Goal: Task Accomplishment & Management: Use online tool/utility

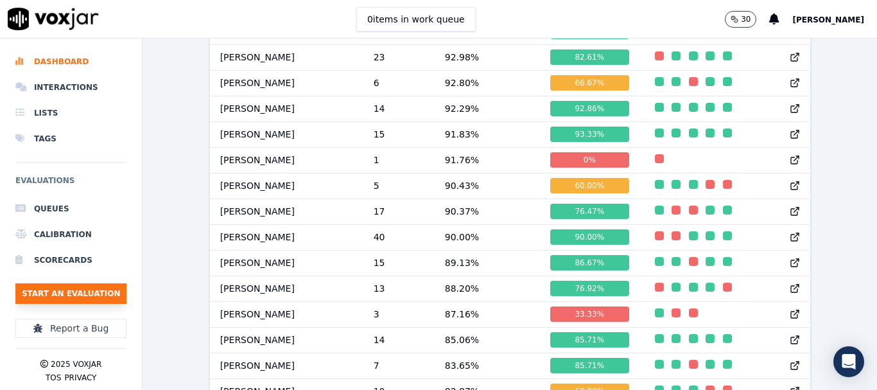
click at [101, 291] on button "Start an Evaluation" at bounding box center [70, 293] width 111 height 21
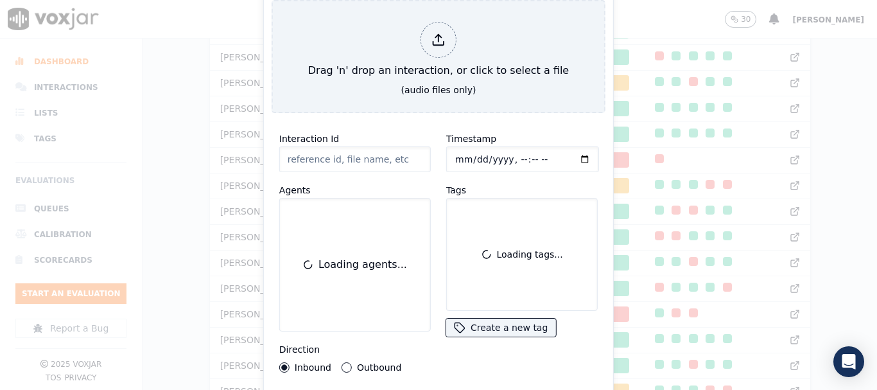
scroll to position [78, 0]
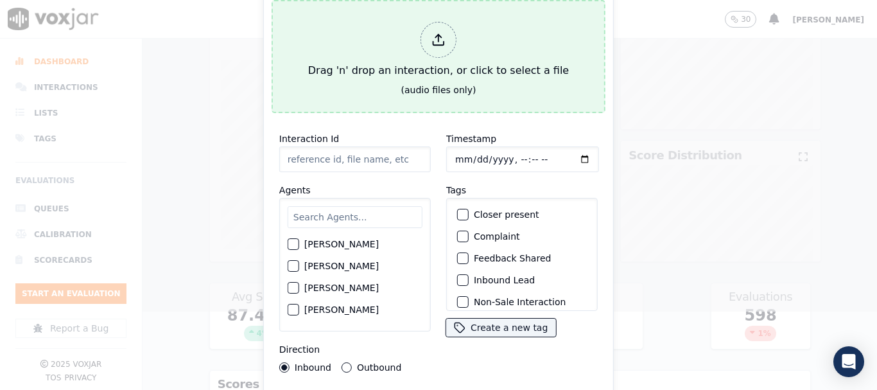
click at [438, 44] on div at bounding box center [438, 40] width 36 height 36
type input "20250917-121426_7864748969-all.mp3"
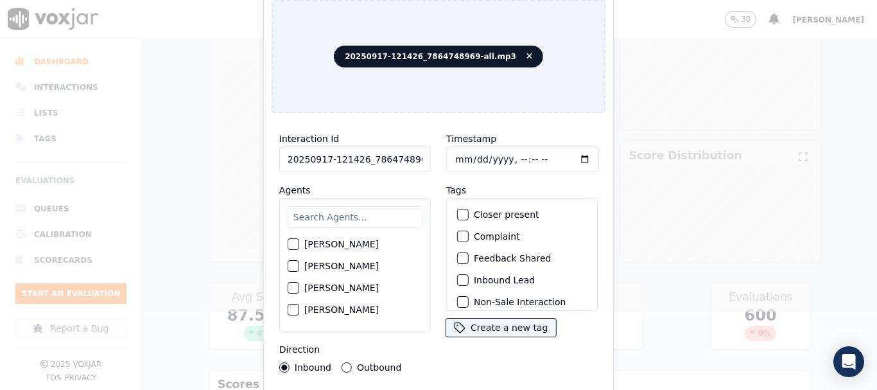
click at [350, 214] on input "text" at bounding box center [355, 217] width 135 height 22
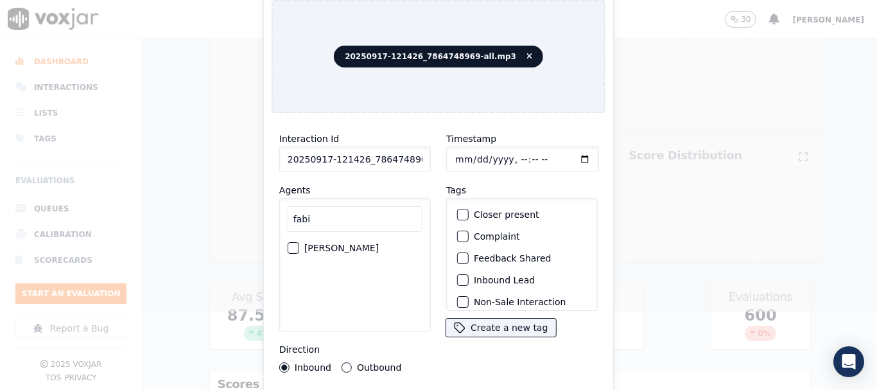
type input "fabi"
click at [361, 243] on label "[PERSON_NAME]" at bounding box center [341, 247] width 74 height 9
click at [299, 242] on button "[PERSON_NAME]" at bounding box center [294, 248] width 12 height 12
click at [454, 160] on input "Timestamp" at bounding box center [522, 159] width 153 height 26
type input "[DATE]T15:36"
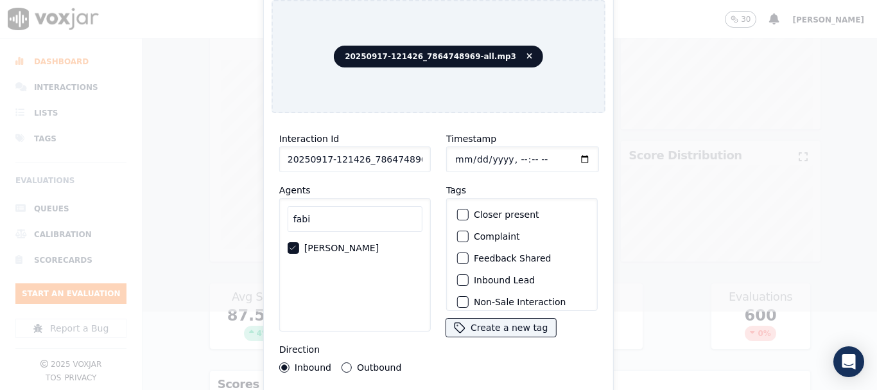
scroll to position [112, 0]
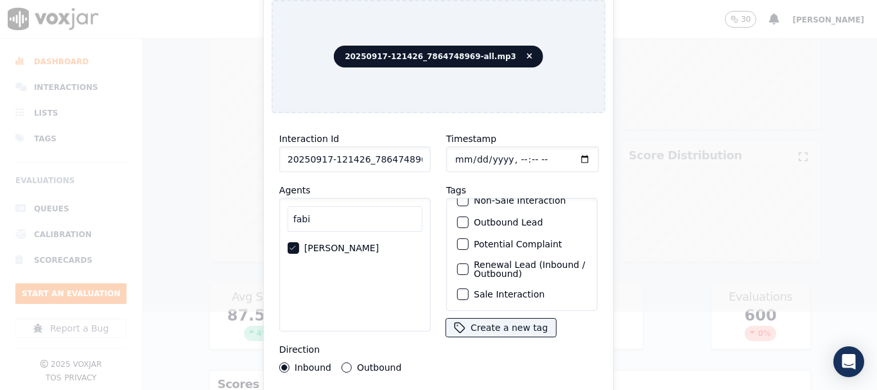
click at [515, 289] on label "Sale Interaction" at bounding box center [509, 293] width 71 height 9
click at [469, 288] on button "Sale Interaction" at bounding box center [463, 294] width 12 height 12
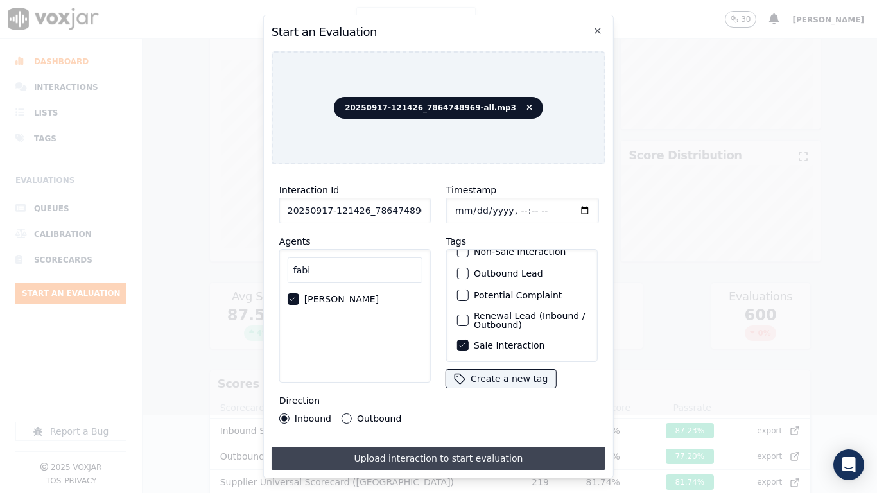
click at [517, 389] on button "Upload interaction to start evaluation" at bounding box center [438, 458] width 334 height 23
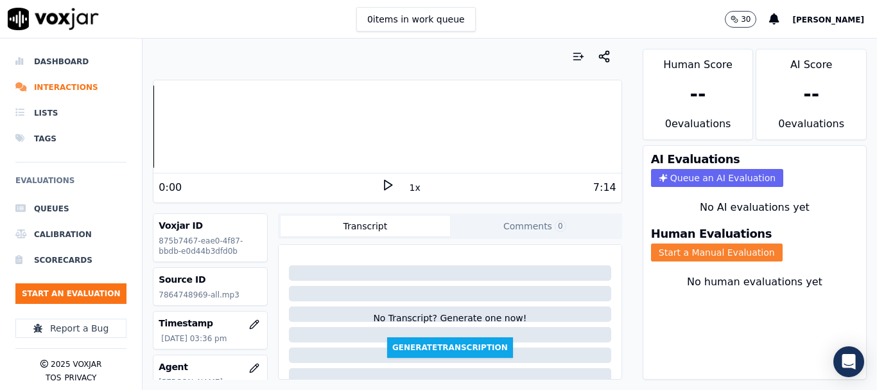
click at [728, 257] on button "Start a Manual Evaluation" at bounding box center [717, 252] width 132 height 18
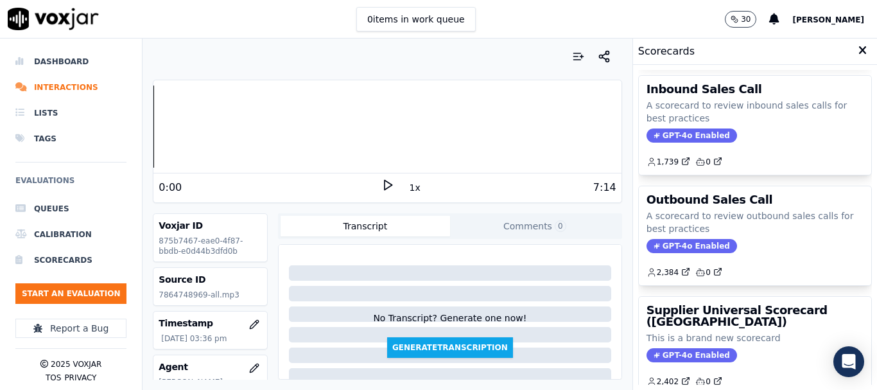
scroll to position [257, 0]
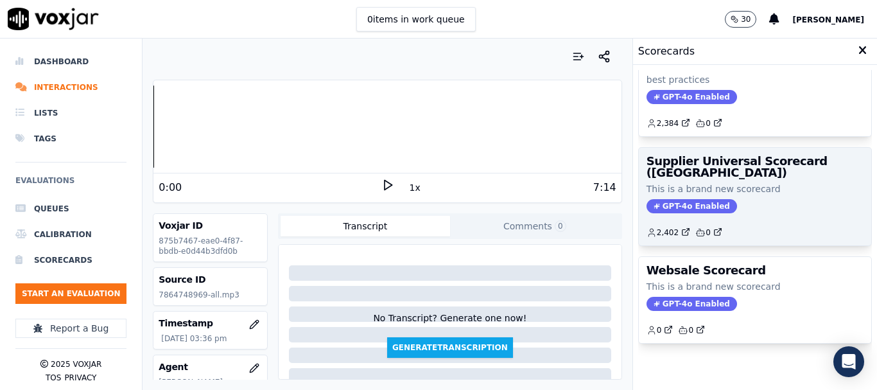
drag, startPoint x: 712, startPoint y: 198, endPoint x: 569, endPoint y: 284, distance: 167.0
click at [711, 199] on div "GPT-4o Enabled" at bounding box center [754, 206] width 217 height 14
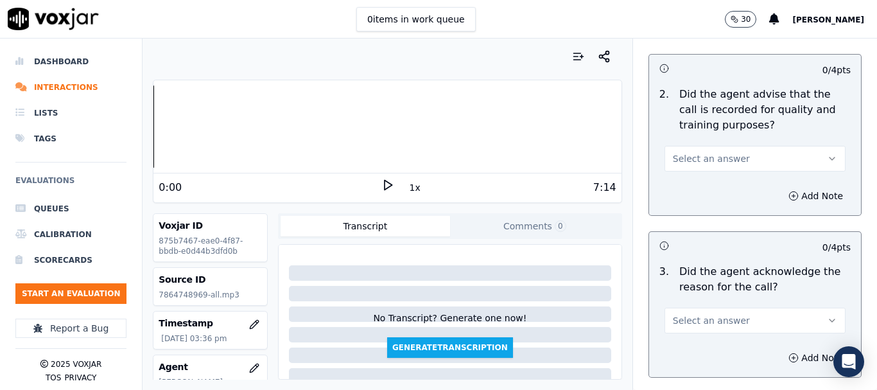
click at [743, 322] on button "Select an answer" at bounding box center [754, 320] width 181 height 26
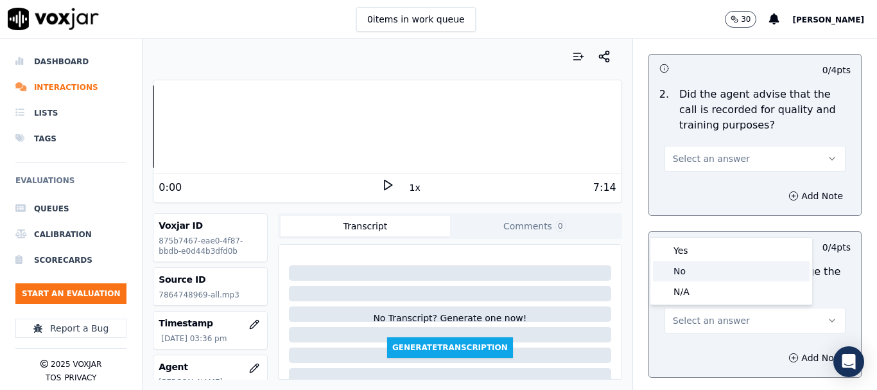
drag, startPoint x: 698, startPoint y: 273, endPoint x: 704, endPoint y: 282, distance: 10.1
click at [698, 273] on div "No" at bounding box center [731, 271] width 157 height 21
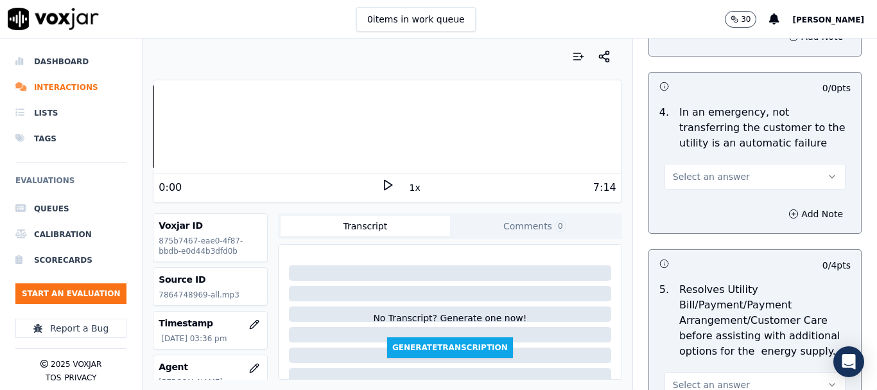
scroll to position [513, 0]
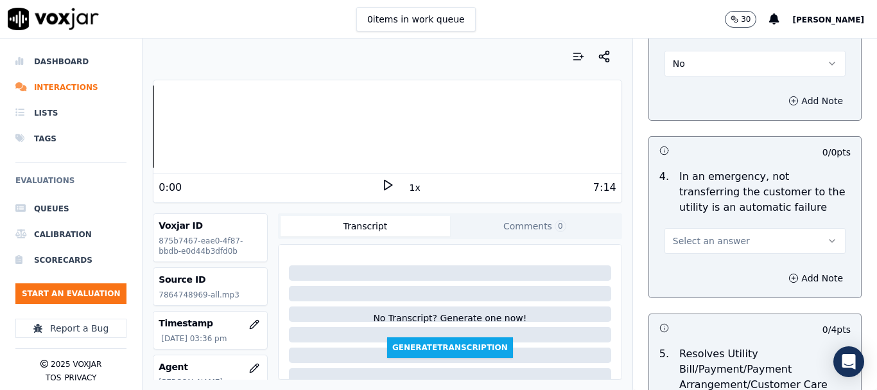
click at [780, 98] on button "Add Note" at bounding box center [815, 101] width 70 height 18
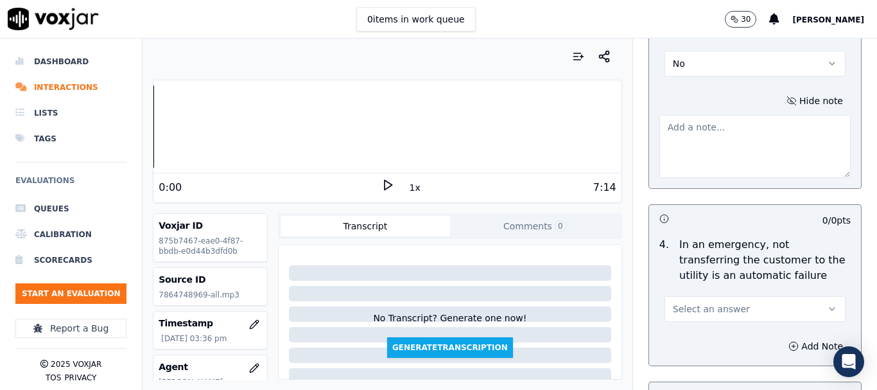
click at [726, 155] on textarea at bounding box center [754, 146] width 191 height 63
paste textarea ".15sec Agent should have probed whether the call was regarding Electric or Gas,…"
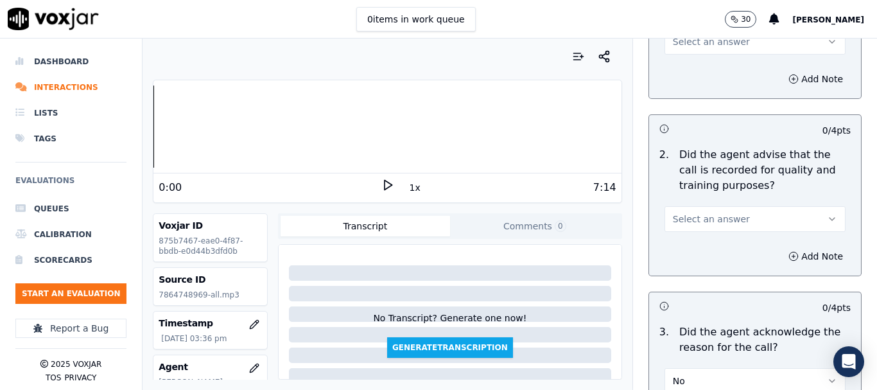
scroll to position [193, 0]
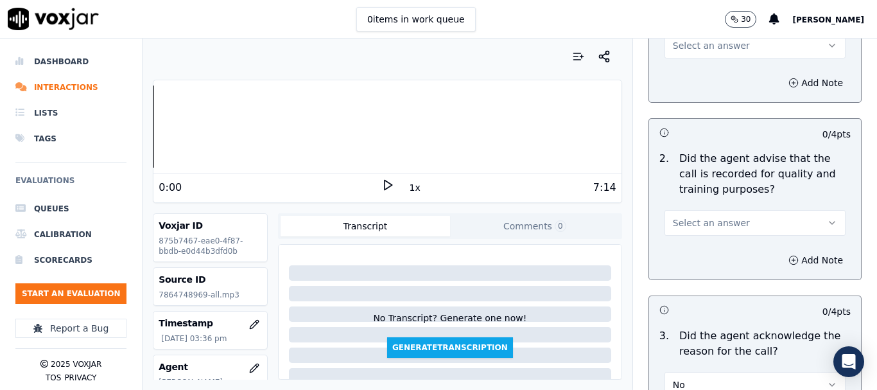
type textarea ".15sec Agent should have probed whether the call was regarding Electric or Gas,…"
click at [690, 45] on span "Select an answer" at bounding box center [711, 45] width 77 height 13
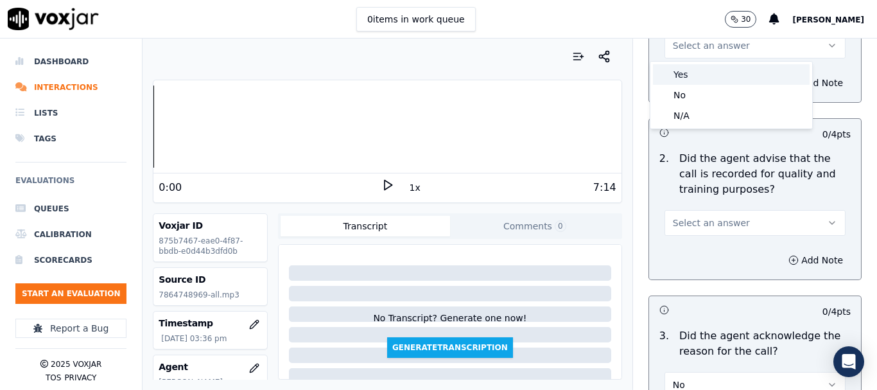
click at [694, 77] on div "Yes" at bounding box center [731, 74] width 157 height 21
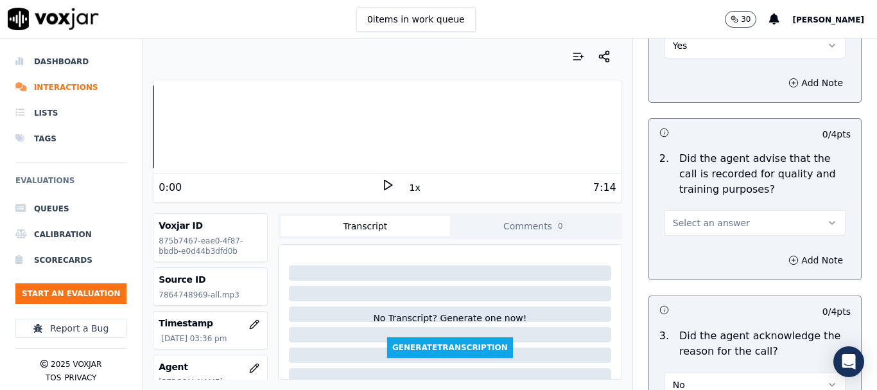
click at [724, 220] on button "Select an answer" at bounding box center [754, 223] width 181 height 26
click at [700, 254] on div "Yes" at bounding box center [731, 251] width 157 height 21
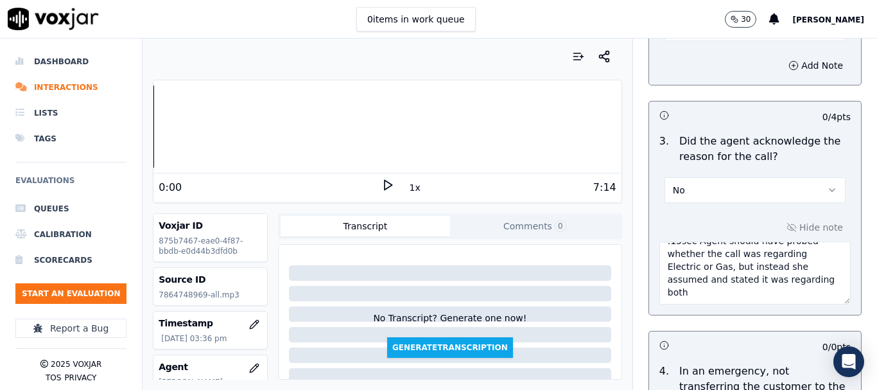
scroll to position [578, 0]
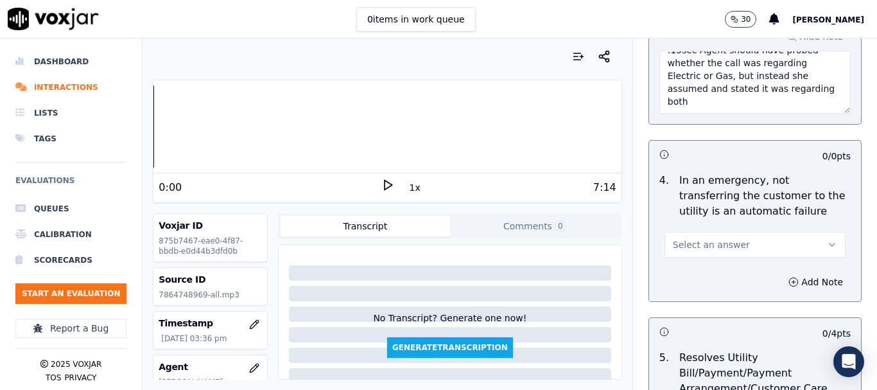
click at [709, 243] on span "Select an answer" at bounding box center [711, 244] width 77 height 13
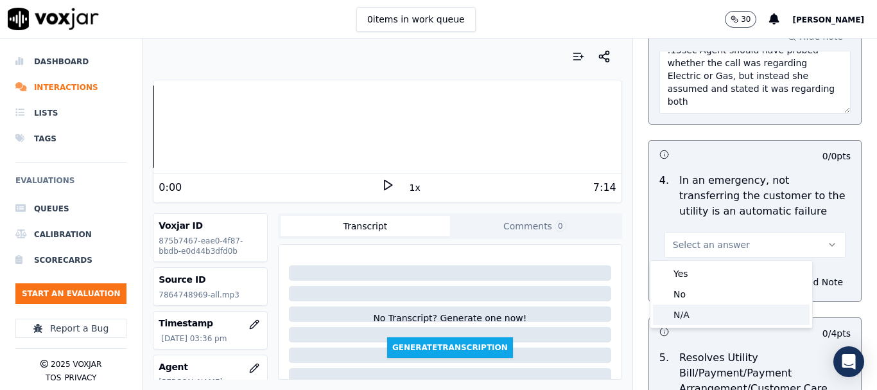
click at [709, 315] on div "N/A" at bounding box center [731, 314] width 157 height 21
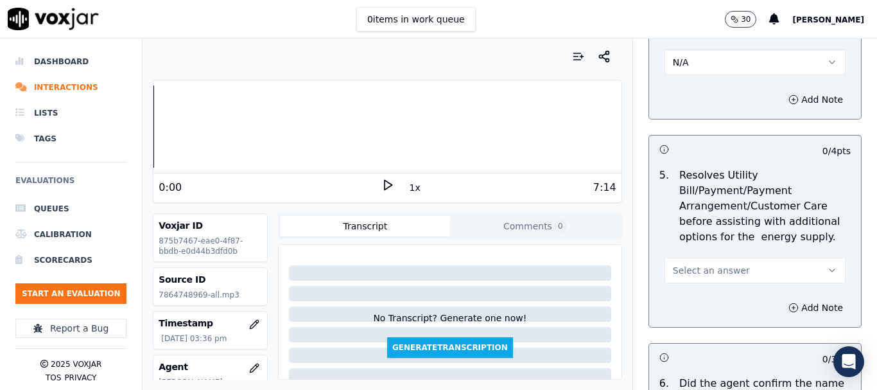
scroll to position [963, 0]
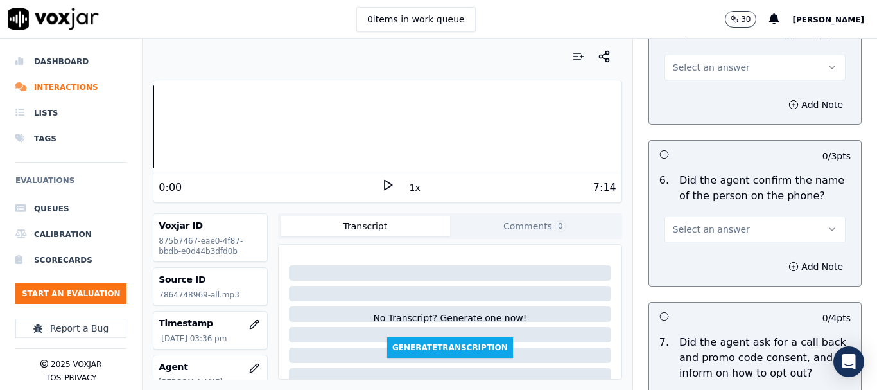
click at [679, 64] on span "Select an answer" at bounding box center [711, 67] width 77 height 13
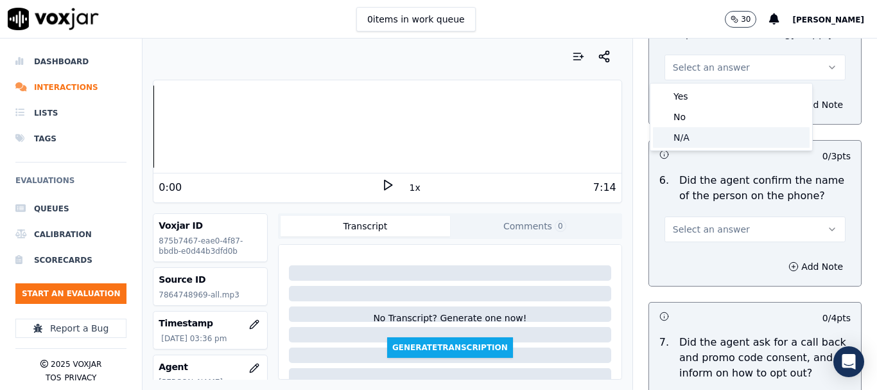
click at [694, 138] on div "N/A" at bounding box center [731, 137] width 157 height 21
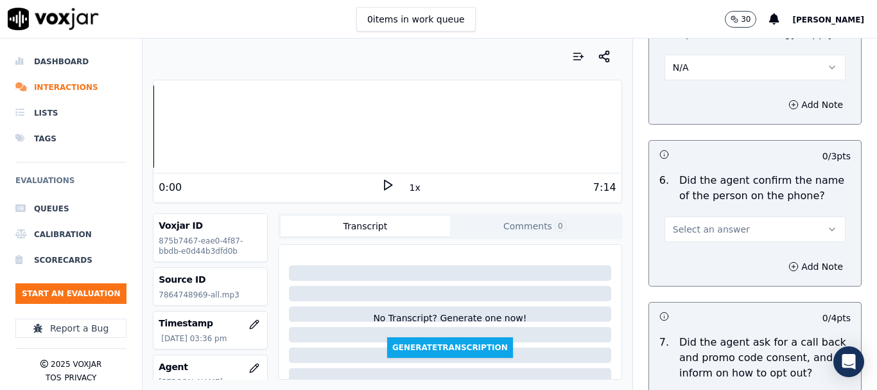
click at [707, 226] on span "Select an answer" at bounding box center [711, 229] width 77 height 13
click at [706, 259] on div "Yes" at bounding box center [731, 258] width 157 height 21
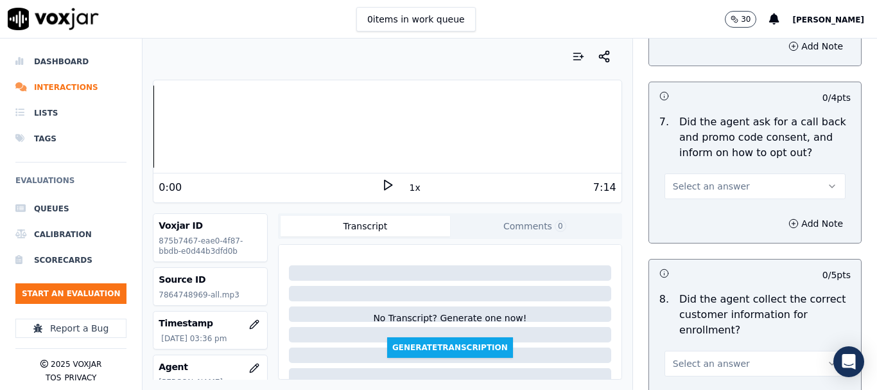
scroll to position [1284, 0]
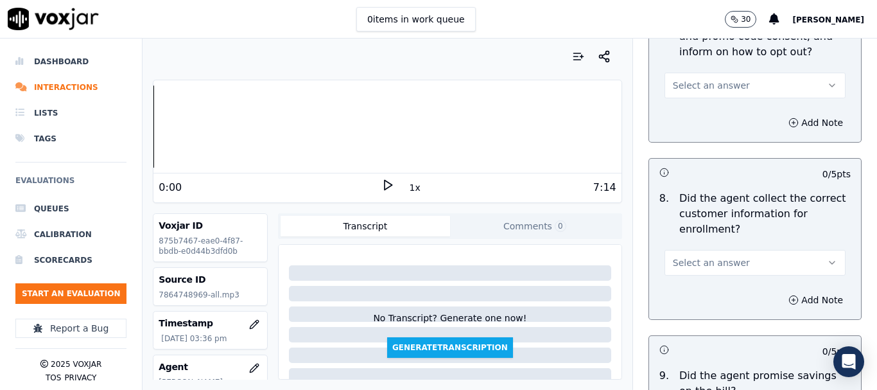
click at [695, 92] on button "Select an answer" at bounding box center [754, 86] width 181 height 26
click at [695, 116] on div "Yes" at bounding box center [731, 114] width 157 height 21
click at [696, 257] on span "Select an answer" at bounding box center [711, 262] width 77 height 13
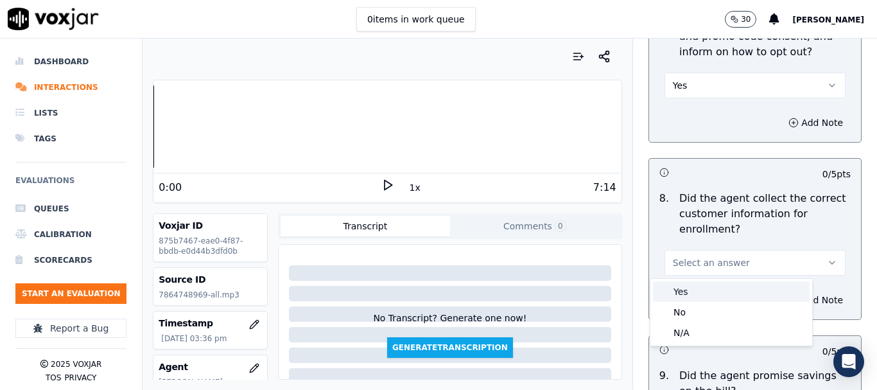
click at [693, 288] on div "Yes" at bounding box center [731, 291] width 157 height 21
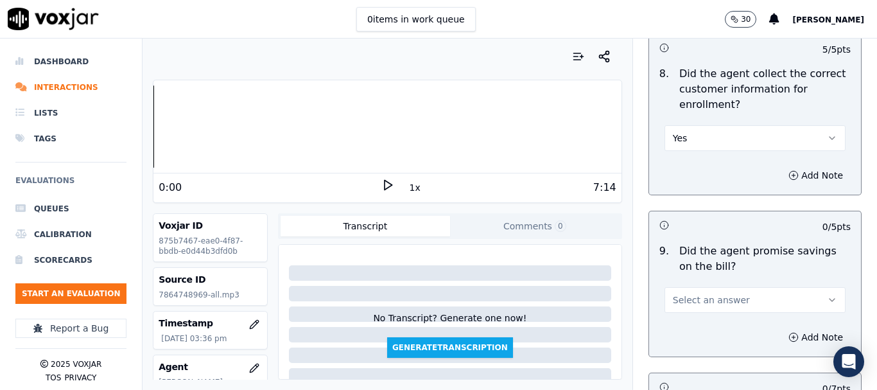
scroll to position [1669, 0]
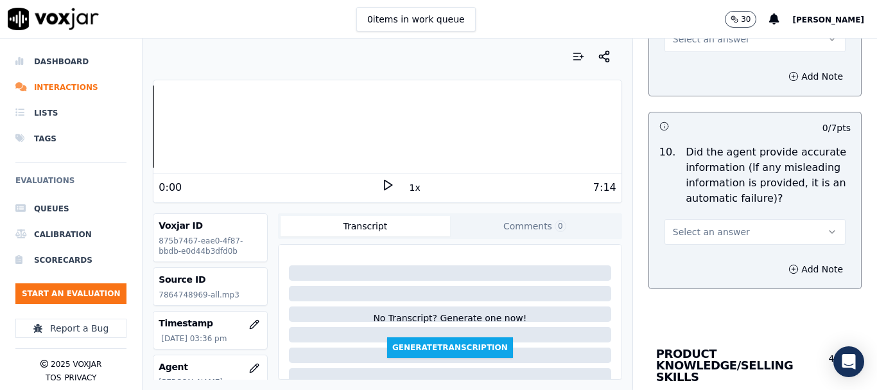
click at [685, 46] on button "Select an answer" at bounding box center [754, 39] width 181 height 26
click at [687, 66] on div "Yes" at bounding box center [731, 68] width 157 height 21
click at [714, 230] on span "Select an answer" at bounding box center [711, 231] width 77 height 13
click at [705, 261] on div "Yes" at bounding box center [731, 260] width 157 height 21
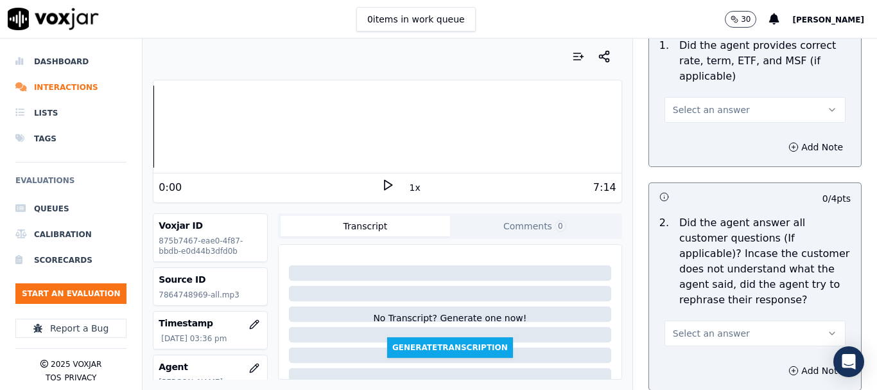
click at [680, 103] on span "Select an answer" at bounding box center [711, 109] width 77 height 13
click at [685, 150] on div "No" at bounding box center [731, 147] width 157 height 21
click at [780, 138] on button "Add Note" at bounding box center [815, 147] width 70 height 18
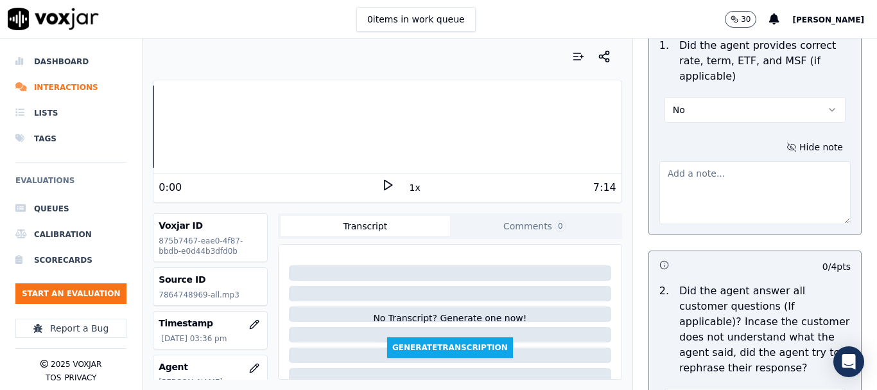
click at [662, 211] on textarea at bounding box center [754, 192] width 191 height 63
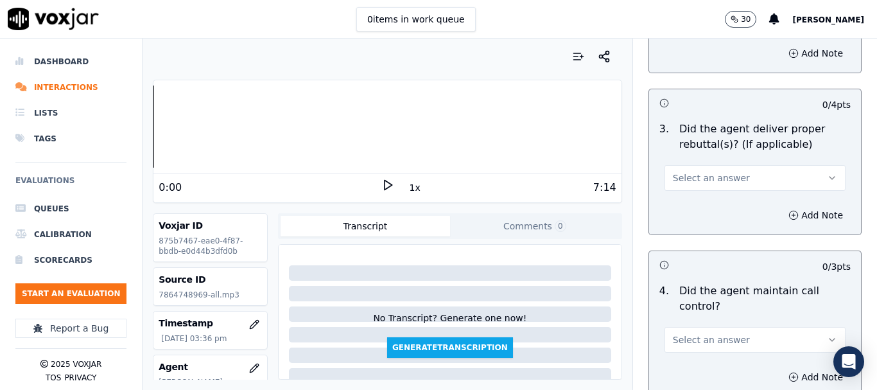
scroll to position [2310, 0]
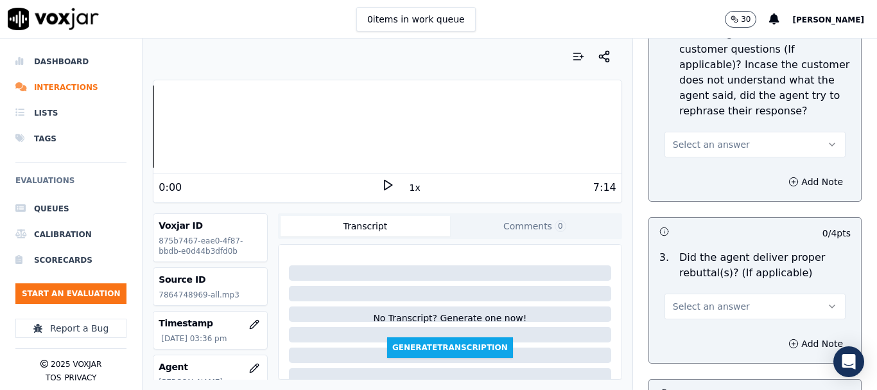
type textarea "Agent gave wrong rate of 65.5c/CCF whereas the correct rate is 57.9c/CCF"
click at [711, 138] on span "Select an answer" at bounding box center [711, 144] width 77 height 13
click at [710, 160] on div "Yes" at bounding box center [731, 161] width 157 height 21
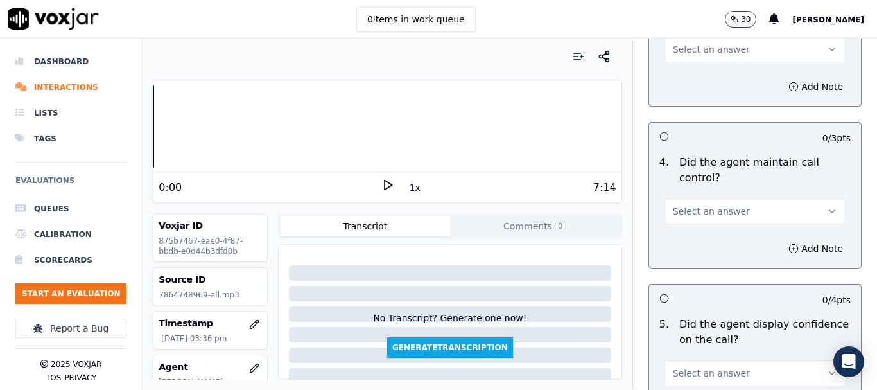
click at [681, 38] on div "0 items in work queue 30 [PERSON_NAME]" at bounding box center [438, 19] width 877 height 39
click at [682, 43] on span "Select an answer" at bounding box center [711, 49] width 77 height 13
click at [687, 71] on div "Yes" at bounding box center [731, 66] width 157 height 21
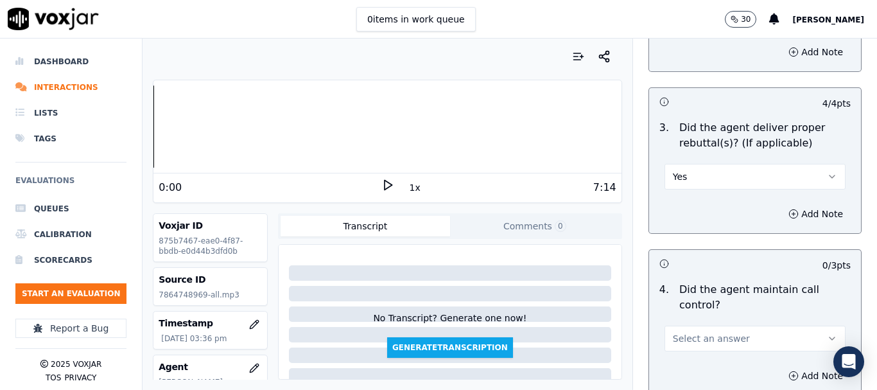
scroll to position [2760, 0]
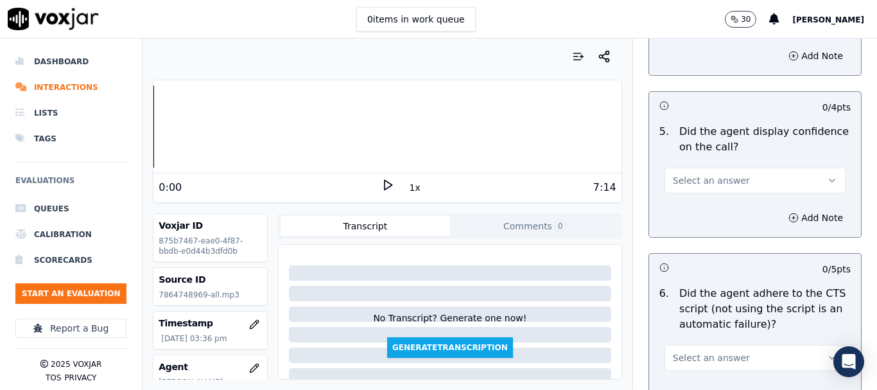
click at [707, 174] on span "Select an answer" at bounding box center [711, 180] width 77 height 13
click at [705, 194] on div "Yes" at bounding box center [731, 197] width 157 height 21
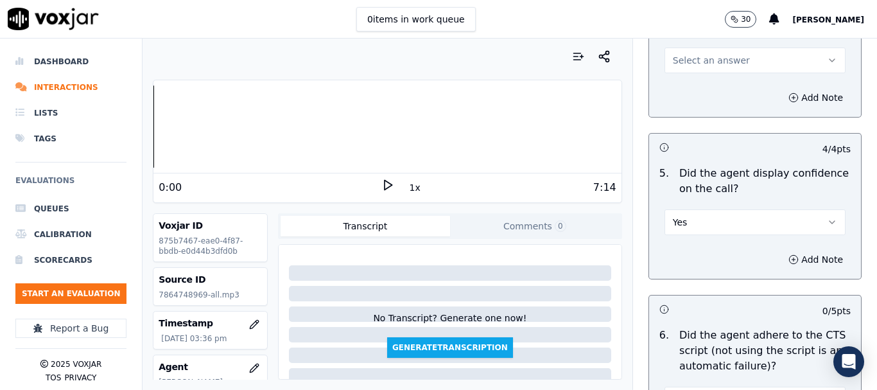
scroll to position [2695, 0]
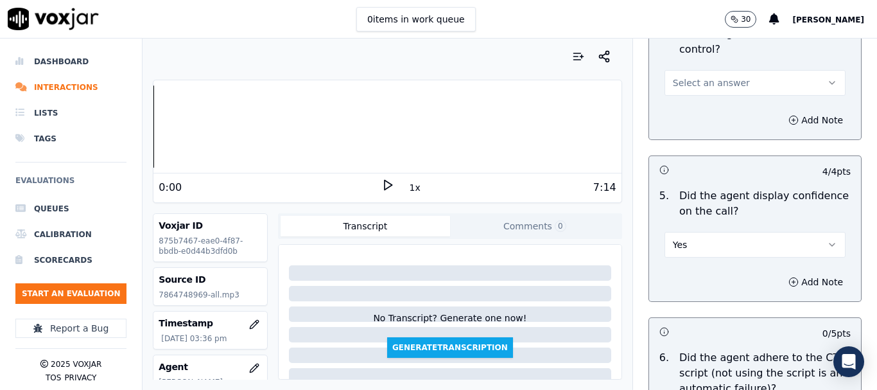
click at [697, 57] on div "Select an answer" at bounding box center [755, 76] width 202 height 39
click at [697, 76] on span "Select an answer" at bounding box center [711, 82] width 77 height 13
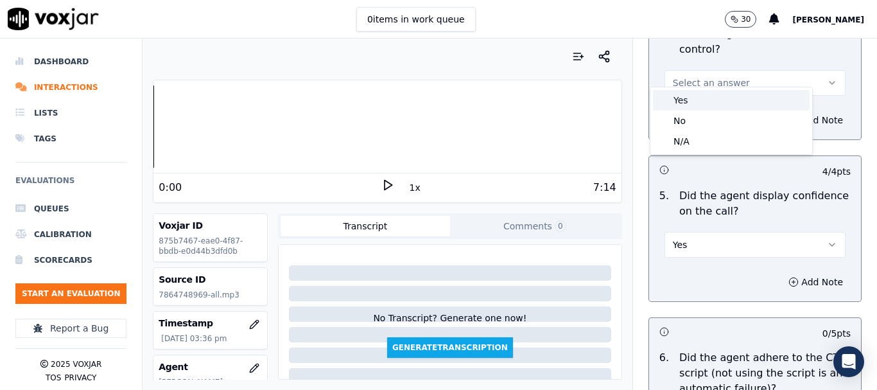
click at [704, 96] on div "Yes" at bounding box center [731, 100] width 157 height 21
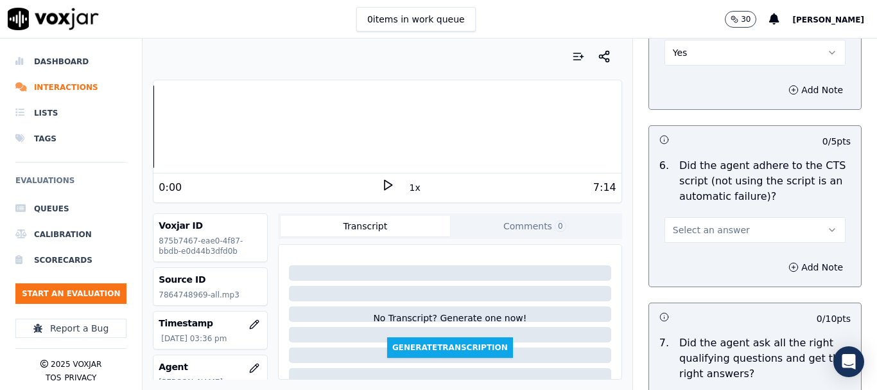
scroll to position [2888, 0]
click at [701, 223] on span "Select an answer" at bounding box center [711, 229] width 77 height 13
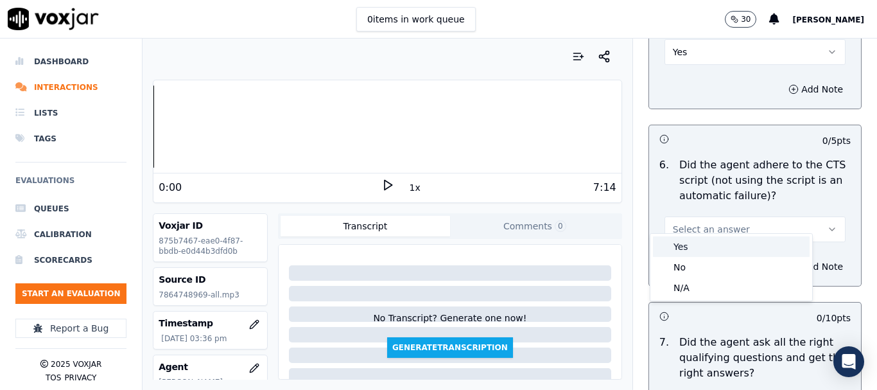
click at [704, 253] on div "Yes" at bounding box center [731, 246] width 157 height 21
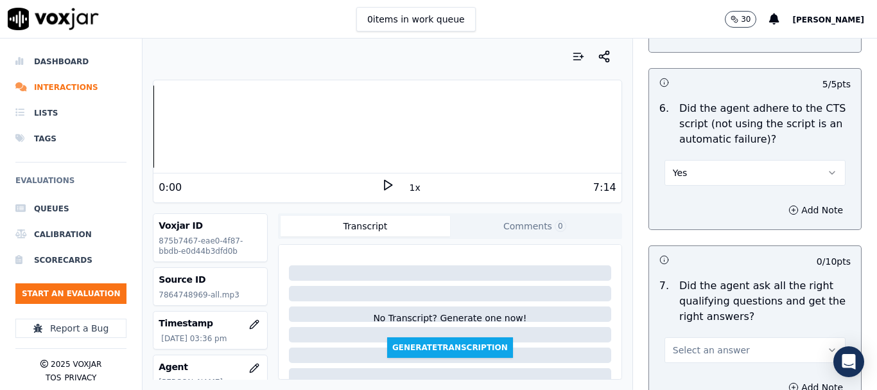
scroll to position [2952, 0]
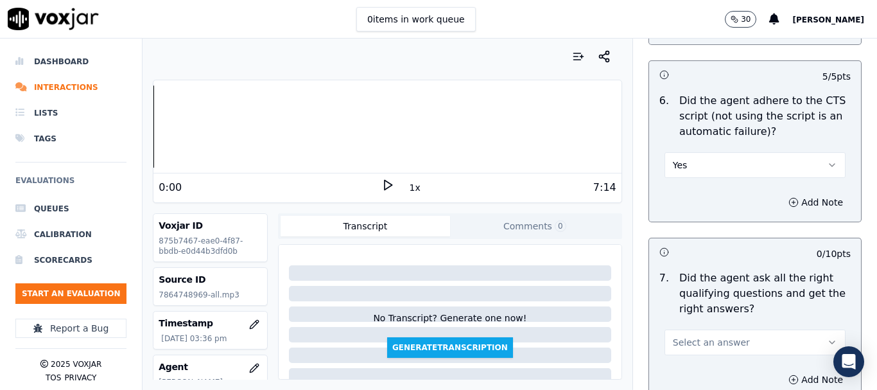
click at [723, 336] on span "Select an answer" at bounding box center [711, 342] width 77 height 13
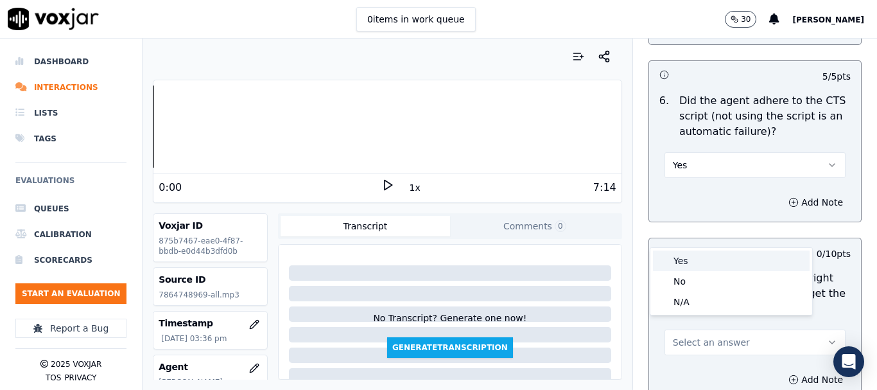
click at [676, 259] on div "Yes" at bounding box center [731, 260] width 157 height 21
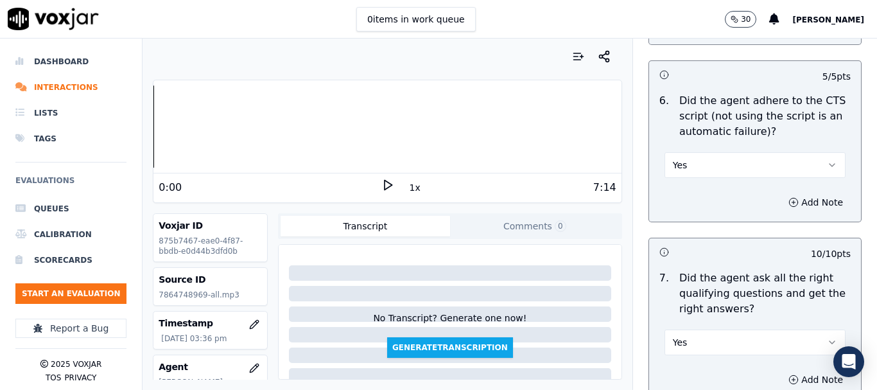
scroll to position [3401, 0]
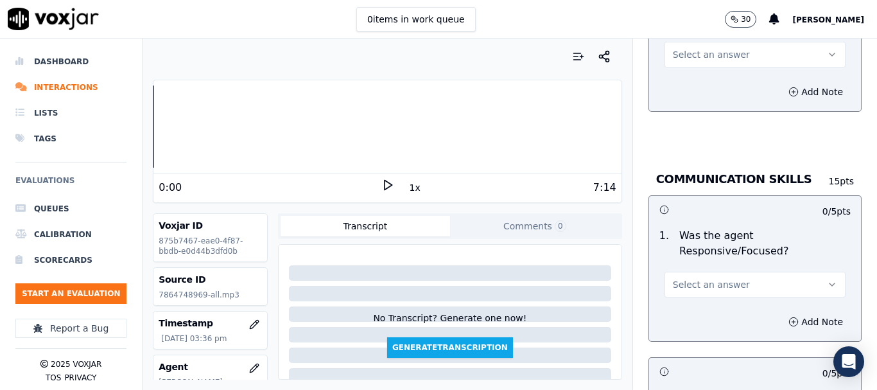
click at [680, 36] on div "0 items in work queue 30 [PERSON_NAME]" at bounding box center [438, 19] width 877 height 39
click at [678, 48] on span "Select an answer" at bounding box center [711, 54] width 77 height 13
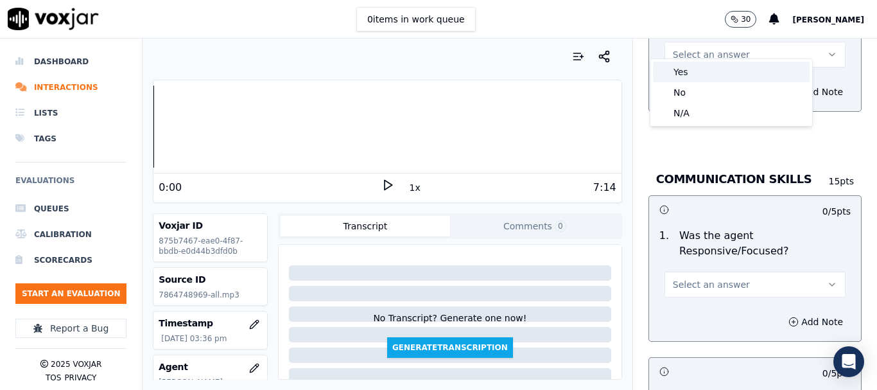
click at [685, 73] on div "Yes" at bounding box center [731, 72] width 157 height 21
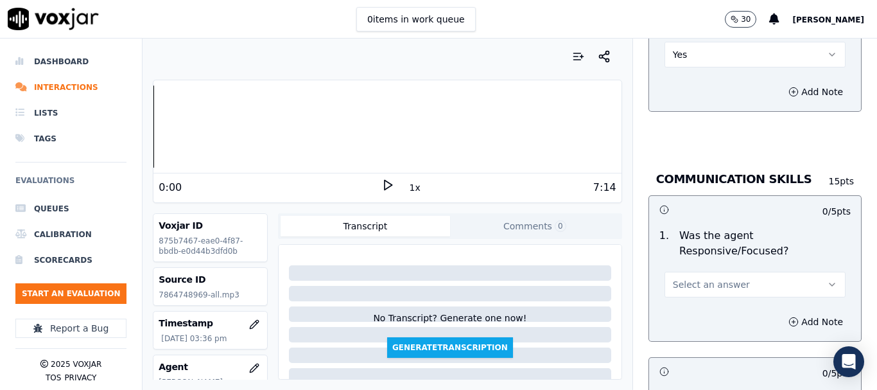
click at [724, 271] on button "Select an answer" at bounding box center [754, 284] width 181 height 26
click at [719, 302] on div "Yes" at bounding box center [731, 301] width 157 height 21
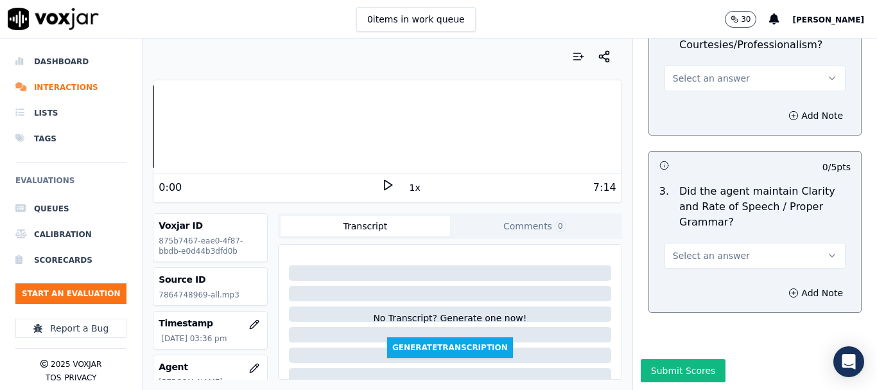
click at [691, 72] on span "Select an answer" at bounding box center [711, 78] width 77 height 13
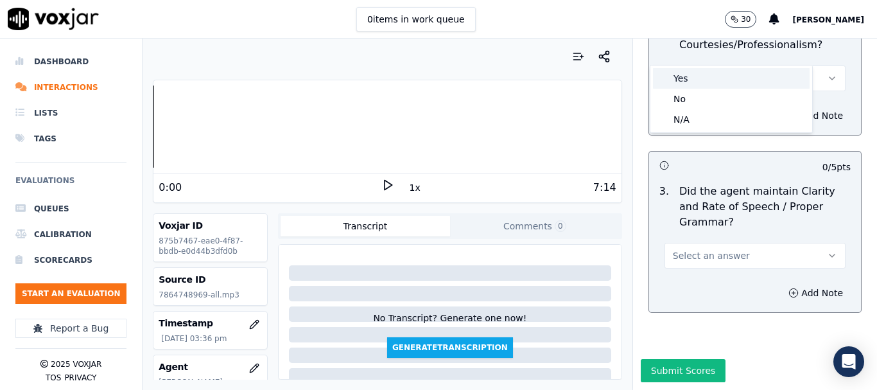
drag, startPoint x: 693, startPoint y: 75, endPoint x: 764, endPoint y: 211, distance: 153.0
click at [693, 74] on div "Yes" at bounding box center [731, 78] width 157 height 21
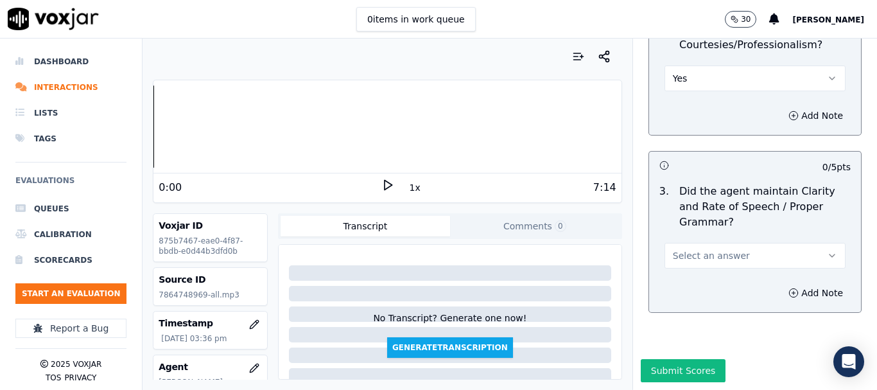
click at [712, 249] on span "Select an answer" at bounding box center [711, 255] width 77 height 13
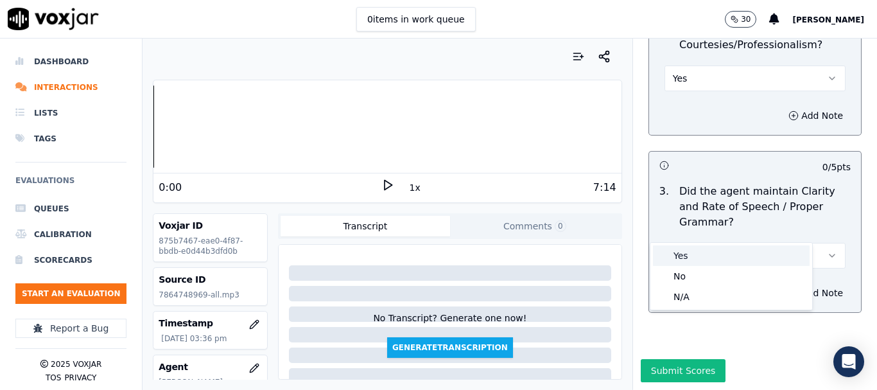
click at [705, 257] on div "Yes" at bounding box center [731, 255] width 157 height 21
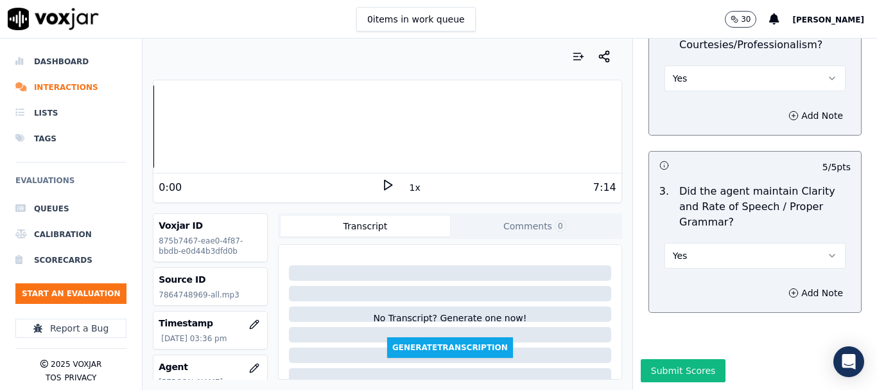
click at [681, 359] on button "Submit Scores" at bounding box center [682, 370] width 85 height 23
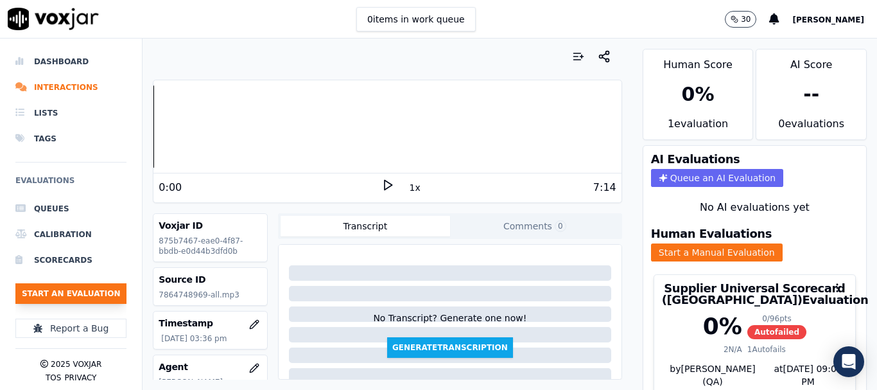
click at [93, 292] on button "Start an Evaluation" at bounding box center [70, 293] width 111 height 21
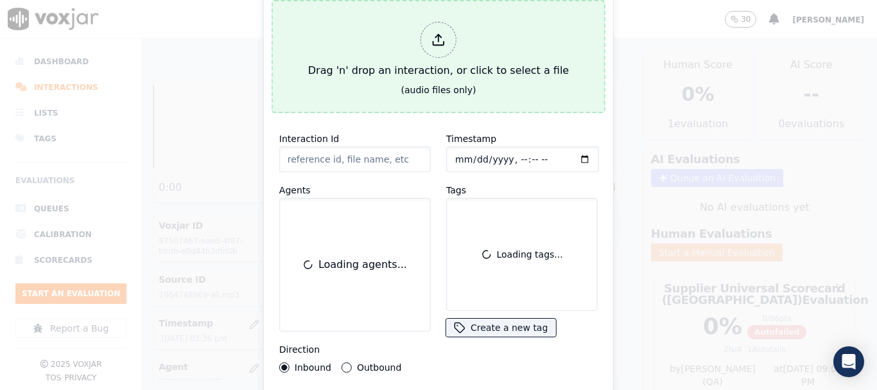
click at [323, 37] on div "Drag 'n' drop an interaction, or click to select a file" at bounding box center [438, 50] width 271 height 67
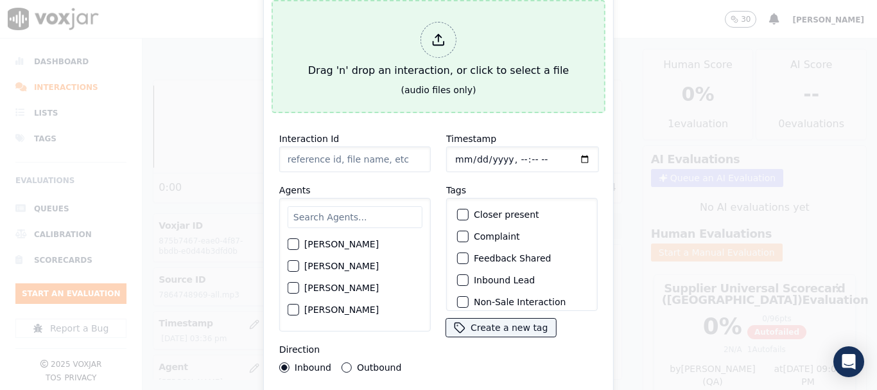
type input "20250917-105651_3303607505-all.mp3"
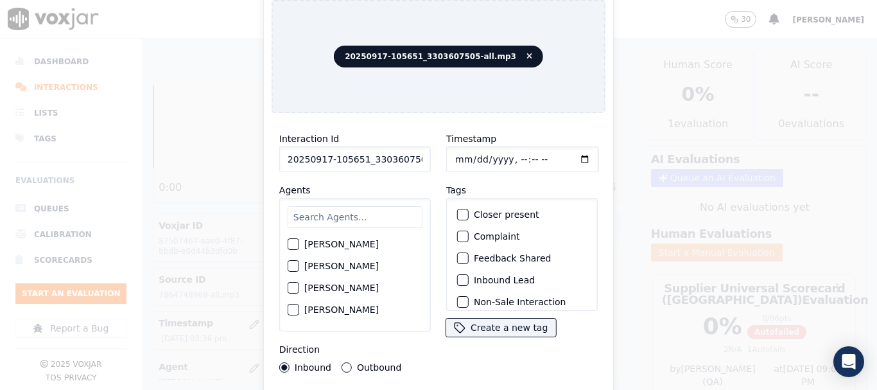
drag, startPoint x: 334, startPoint y: 215, endPoint x: 674, endPoint y: 235, distance: 340.1
click at [334, 214] on input "text" at bounding box center [355, 217] width 135 height 22
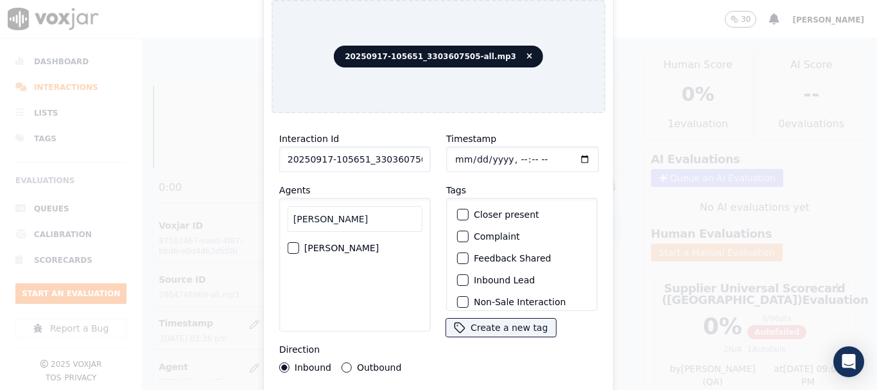
type input "[PERSON_NAME]"
click at [336, 243] on label "[PERSON_NAME]" at bounding box center [341, 247] width 74 height 9
click at [299, 243] on button "[PERSON_NAME]" at bounding box center [294, 248] width 12 height 12
click at [452, 157] on input "Timestamp" at bounding box center [522, 159] width 153 height 26
type input "[DATE]T15:56"
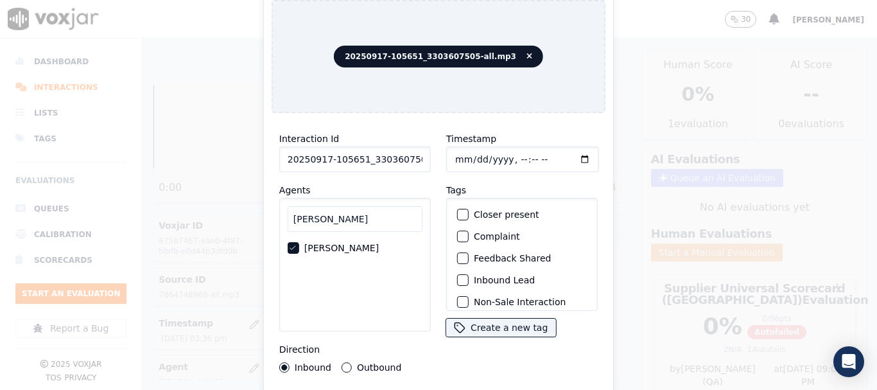
scroll to position [112, 0]
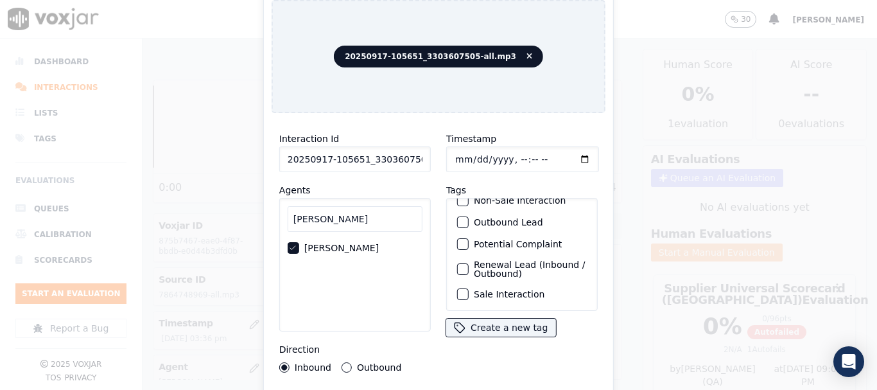
click at [483, 289] on label "Sale Interaction" at bounding box center [509, 293] width 71 height 9
click at [469, 288] on button "Sale Interaction" at bounding box center [463, 294] width 12 height 12
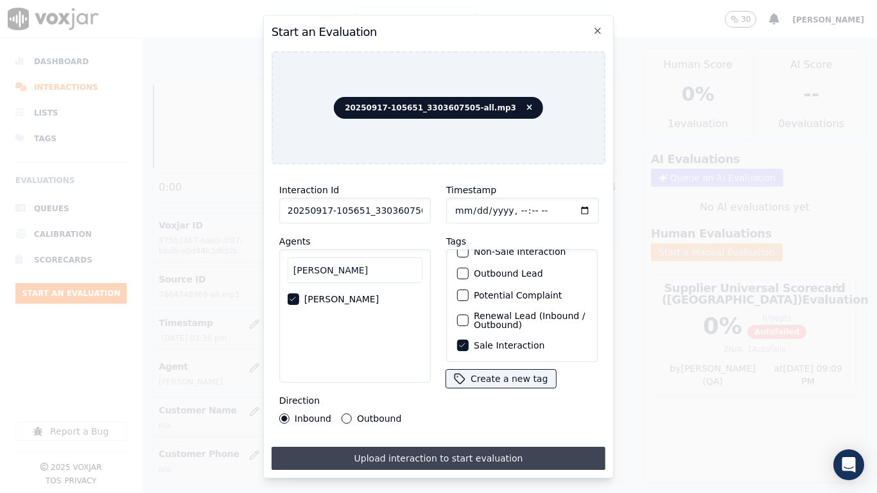
click at [454, 389] on button "Upload interaction to start evaluation" at bounding box center [438, 458] width 334 height 23
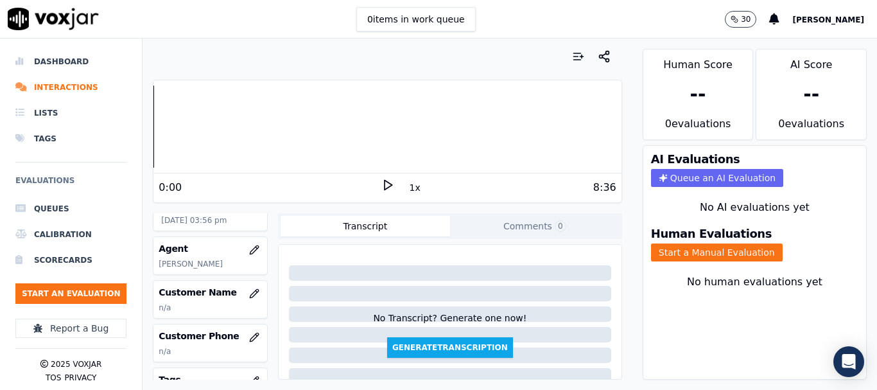
scroll to position [128, 0]
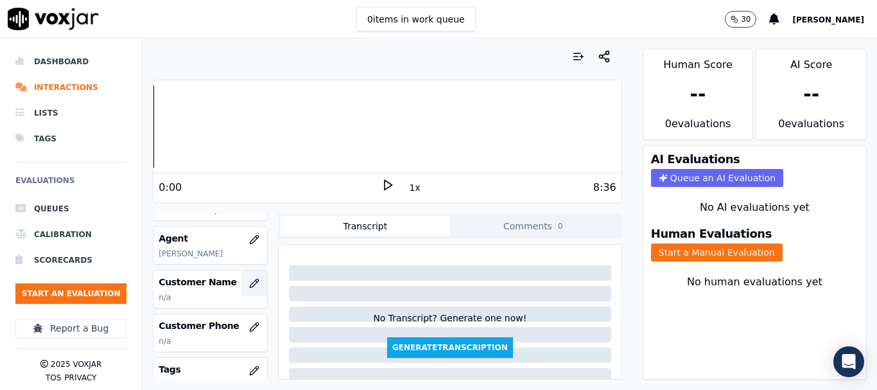
click at [250, 284] on icon "button" at bounding box center [254, 283] width 8 height 8
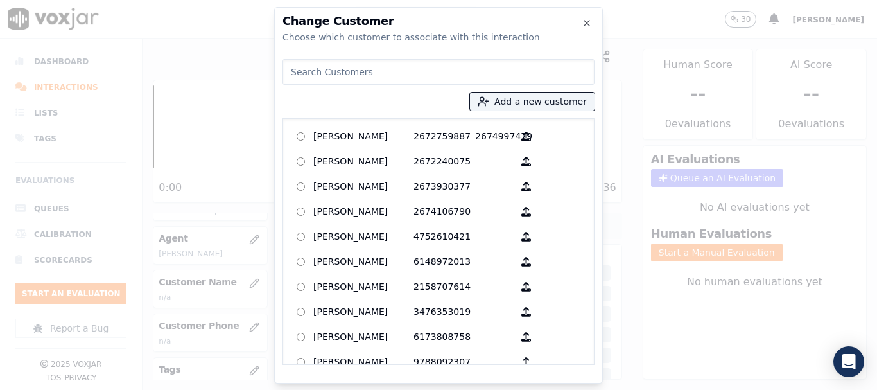
paste input "[PERSON_NAME]"
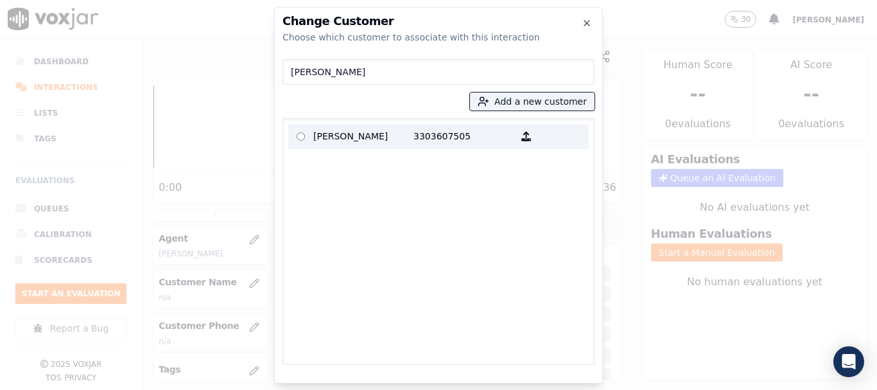
type input "[PERSON_NAME]"
click at [350, 134] on p "[PERSON_NAME]" at bounding box center [363, 136] width 100 height 20
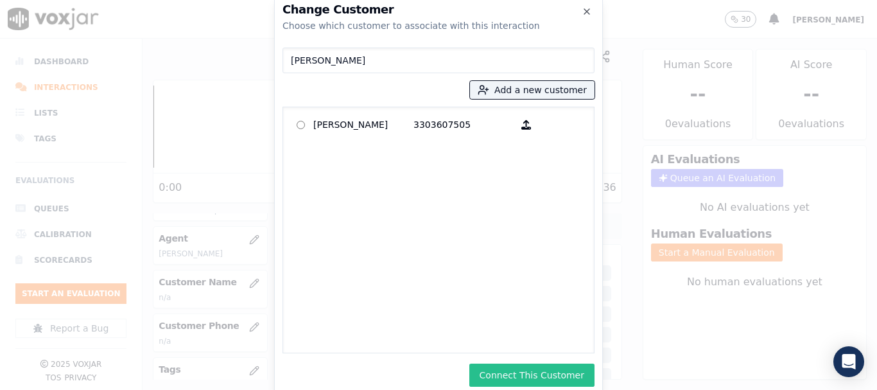
click at [555, 378] on button "Connect This Customer" at bounding box center [531, 374] width 125 height 23
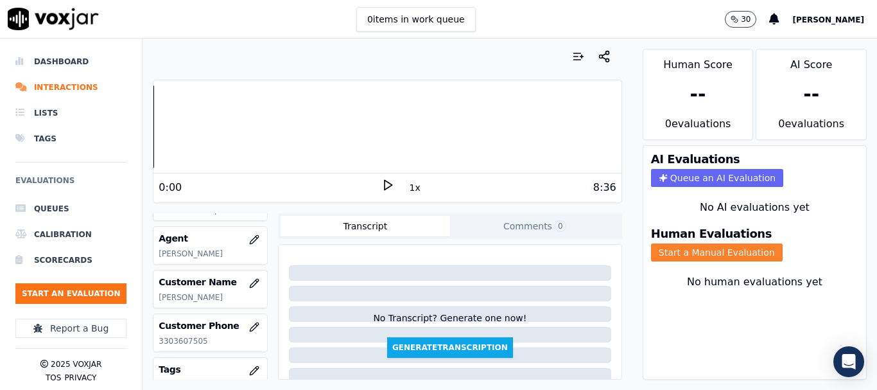
click at [698, 248] on button "Start a Manual Evaluation" at bounding box center [717, 252] width 132 height 18
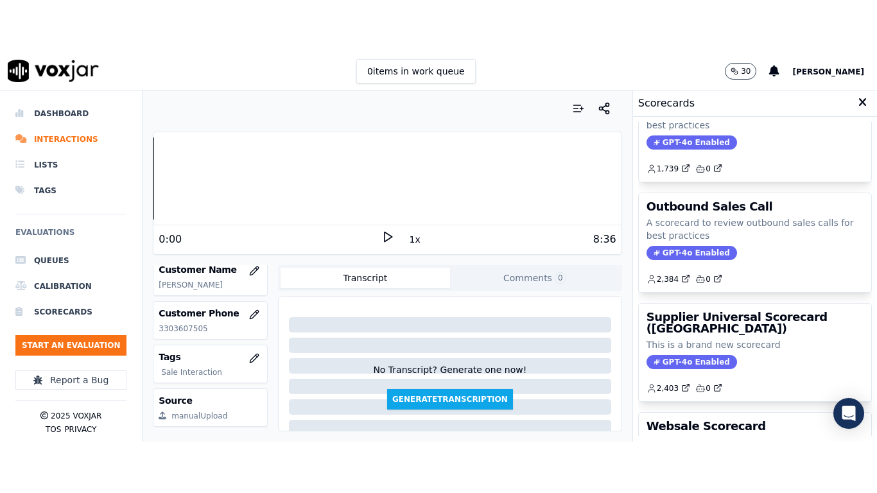
scroll to position [193, 0]
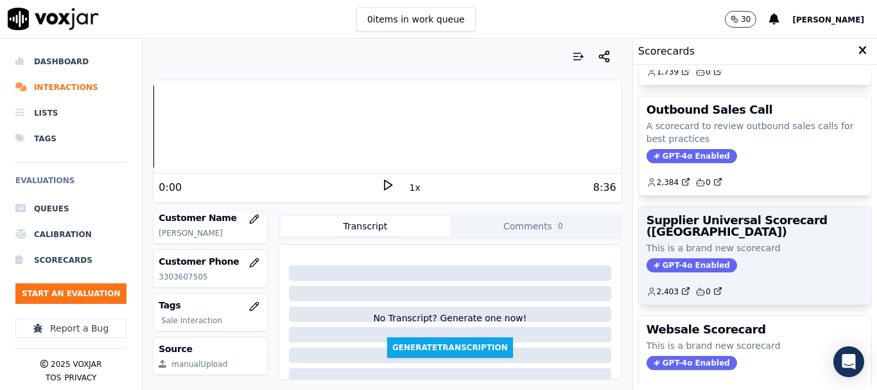
click at [692, 243] on p "This is a brand new scorecard" at bounding box center [754, 247] width 217 height 13
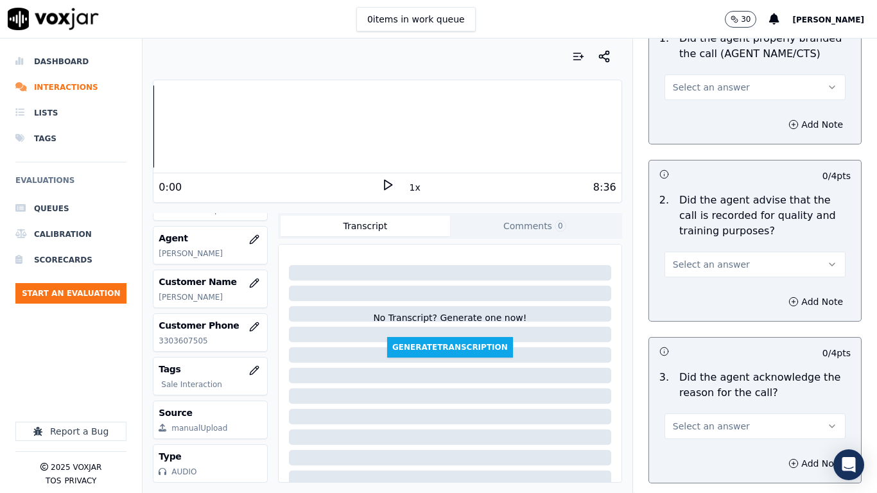
scroll to position [128, 0]
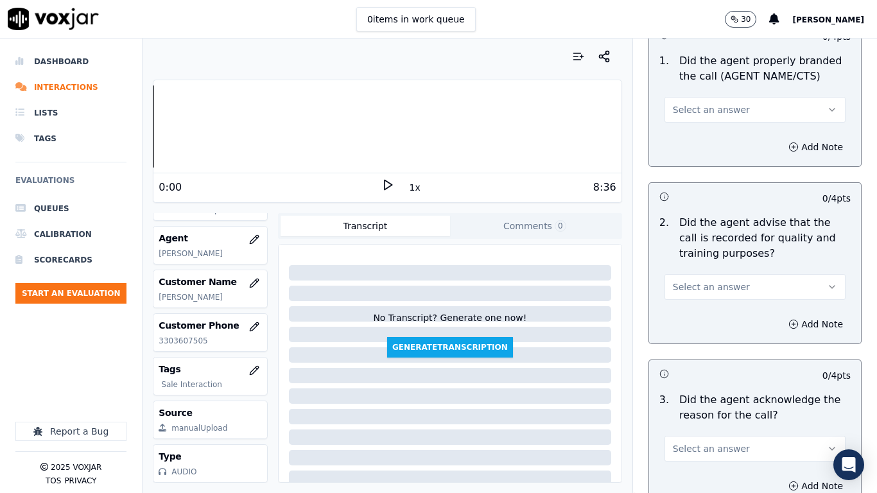
drag, startPoint x: 712, startPoint y: 105, endPoint x: 715, endPoint y: 119, distance: 15.1
click at [712, 105] on span "Select an answer" at bounding box center [711, 109] width 77 height 13
click at [716, 131] on div "Yes" at bounding box center [731, 138] width 157 height 21
click at [728, 286] on button "Select an answer" at bounding box center [754, 287] width 181 height 26
click at [720, 314] on div "Yes" at bounding box center [731, 315] width 157 height 21
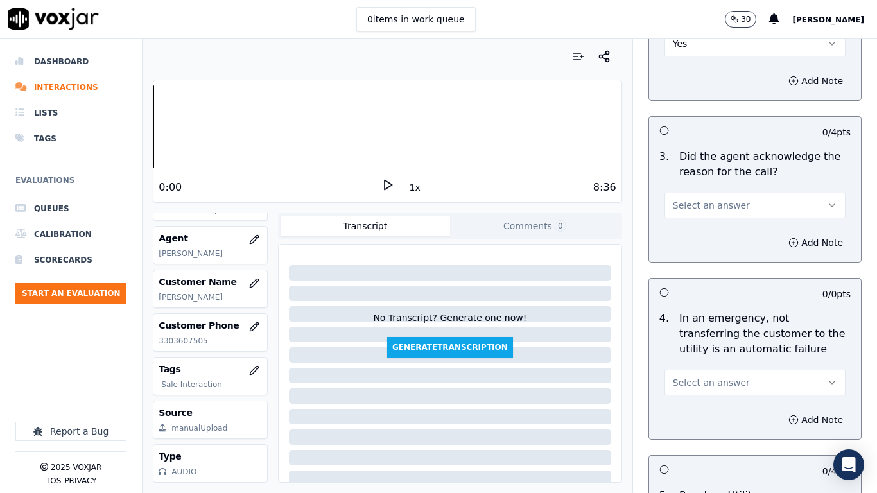
scroll to position [449, 0]
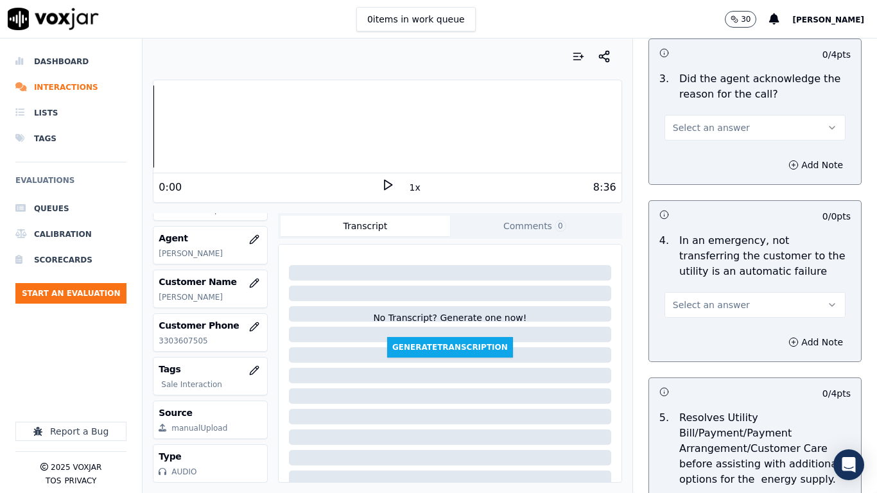
click at [721, 128] on span "Select an answer" at bounding box center [711, 127] width 77 height 13
click at [716, 155] on div "Yes" at bounding box center [731, 156] width 157 height 21
click at [726, 304] on button "Select an answer" at bounding box center [754, 305] width 181 height 26
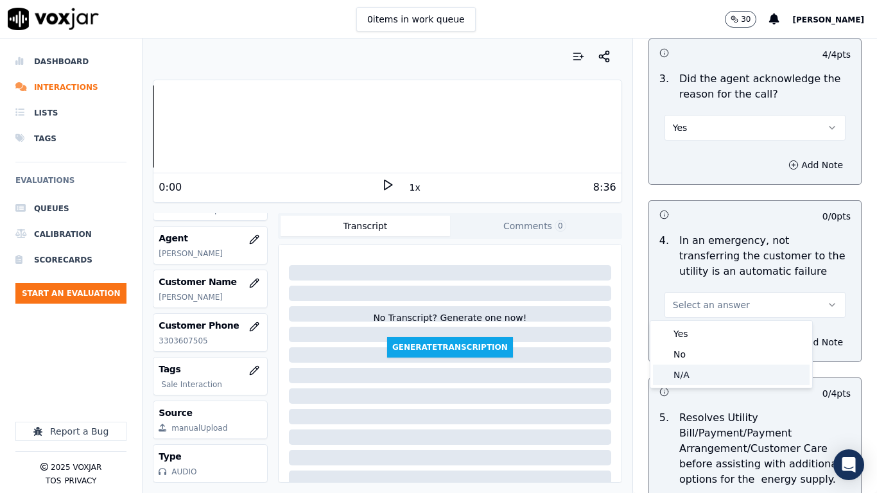
click at [718, 383] on div "N/A" at bounding box center [731, 375] width 157 height 21
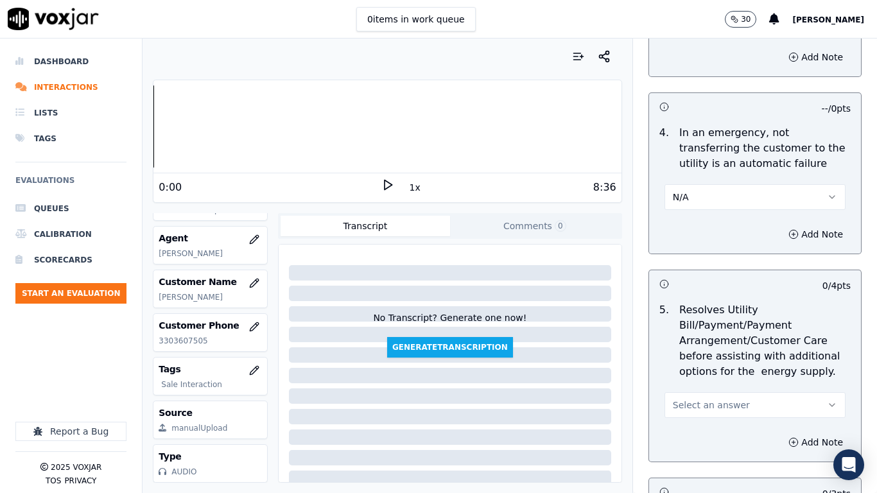
scroll to position [770, 0]
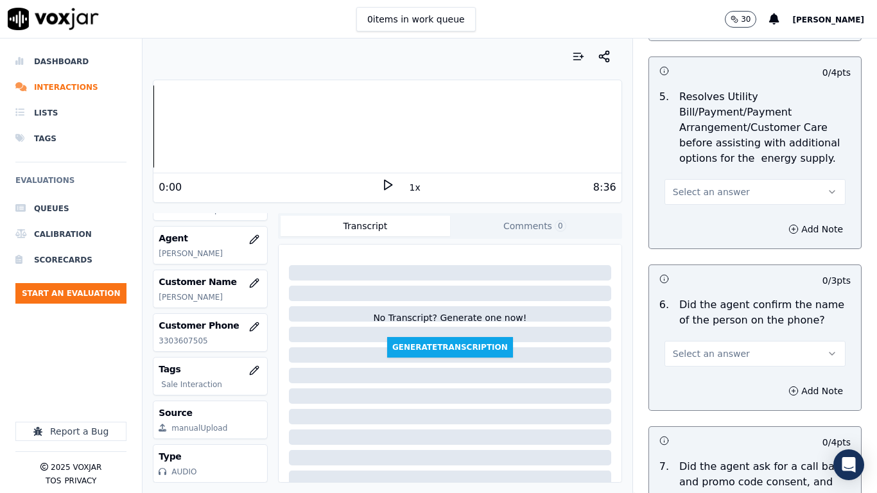
click at [696, 199] on button "Select an answer" at bounding box center [754, 192] width 181 height 26
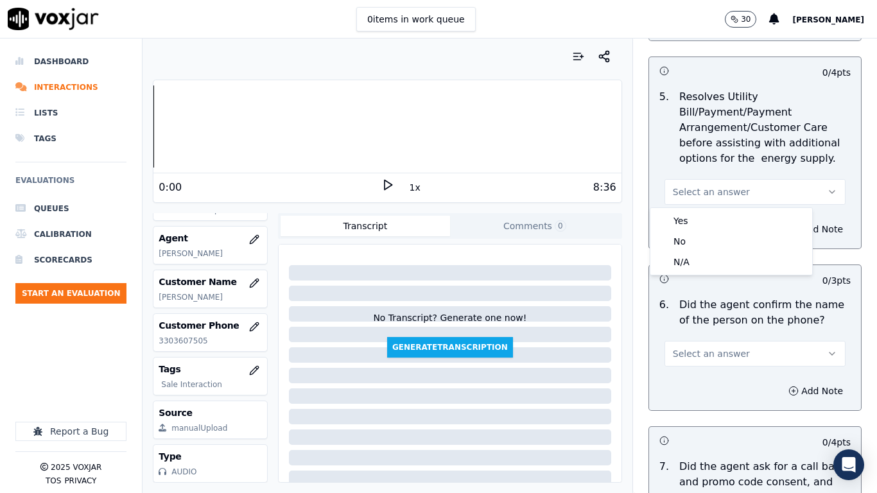
click at [695, 273] on div "Yes No N/A" at bounding box center [731, 241] width 162 height 67
click at [695, 263] on div "N/A" at bounding box center [731, 262] width 157 height 21
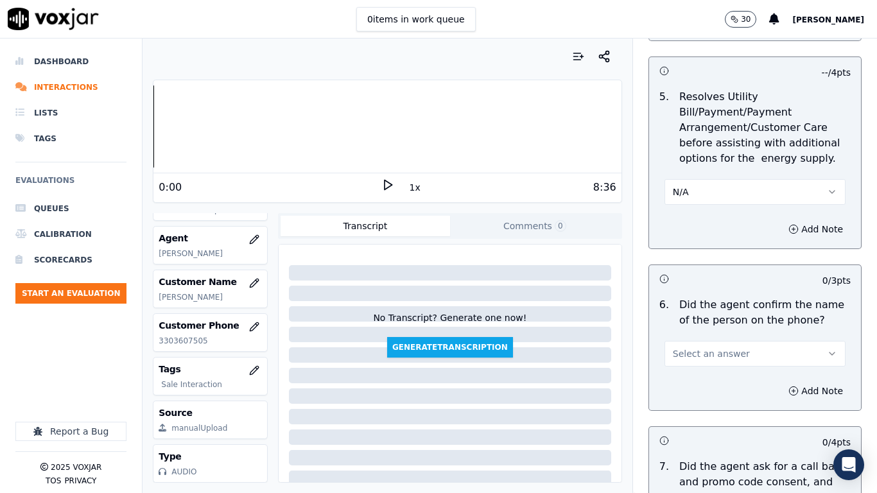
click at [714, 358] on span "Select an answer" at bounding box center [711, 353] width 77 height 13
click at [712, 375] on div "Yes" at bounding box center [731, 382] width 157 height 21
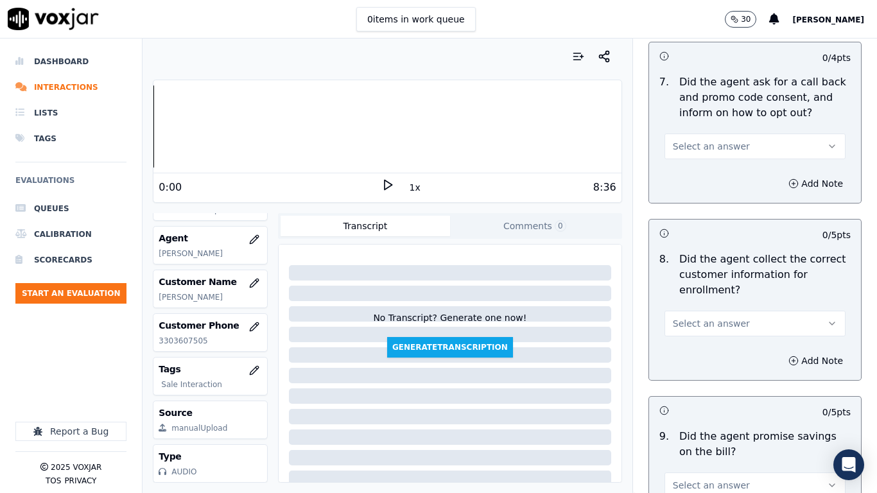
scroll to position [1155, 0]
click at [689, 146] on span "Select an answer" at bounding box center [711, 145] width 77 height 13
click at [692, 171] on div "Yes" at bounding box center [731, 174] width 157 height 21
click at [718, 317] on span "Select an answer" at bounding box center [711, 322] width 77 height 13
click at [717, 342] on div "Yes" at bounding box center [731, 351] width 157 height 21
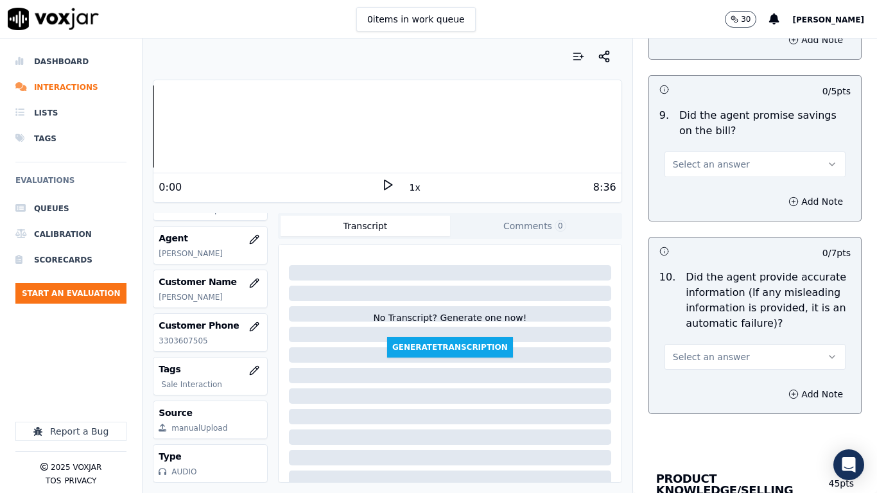
scroll to position [1476, 0]
click at [707, 159] on span "Select an answer" at bounding box center [711, 163] width 77 height 13
click at [707, 184] on div "Yes" at bounding box center [731, 192] width 157 height 21
click at [714, 356] on span "Select an answer" at bounding box center [711, 356] width 77 height 13
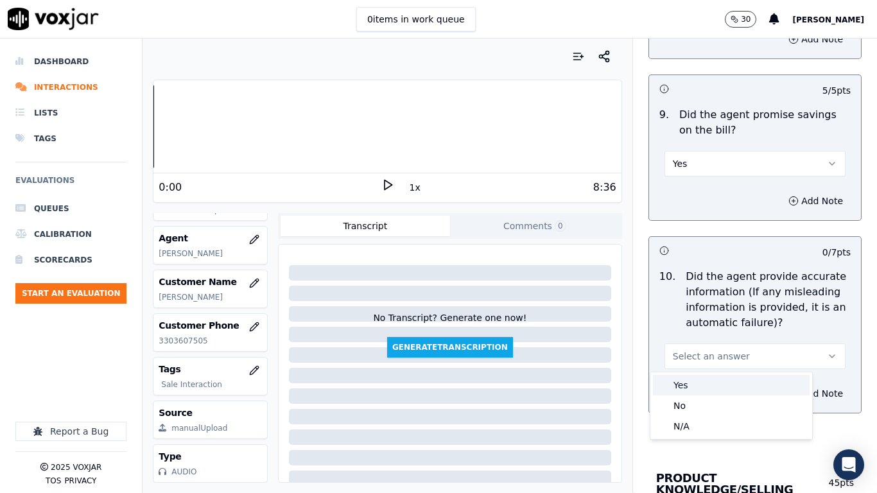
click at [718, 382] on div "Yes" at bounding box center [731, 385] width 157 height 21
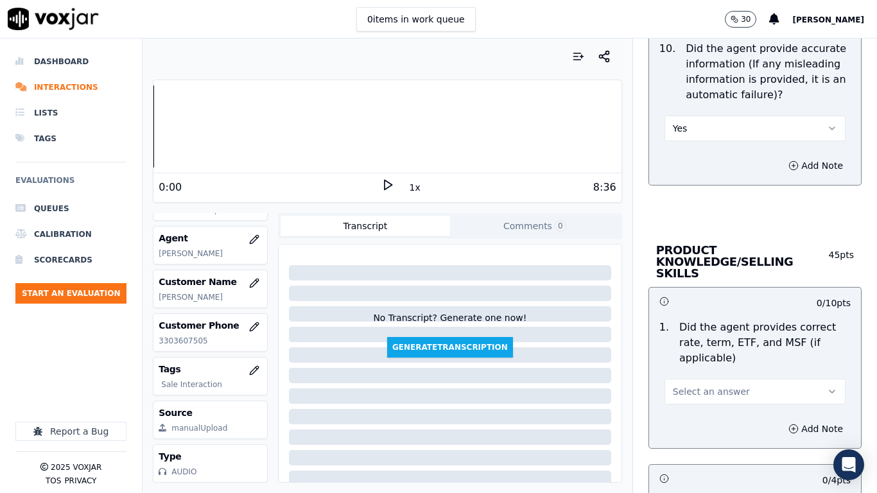
scroll to position [1797, 0]
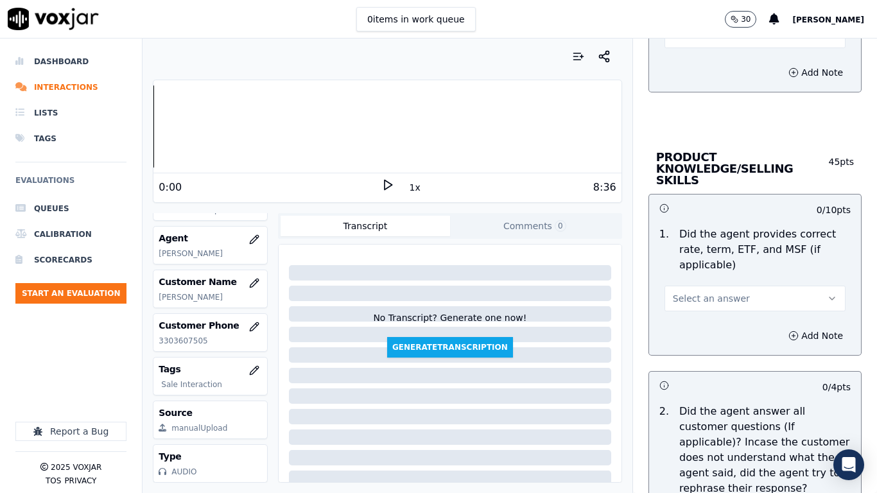
click at [716, 292] on span "Select an answer" at bounding box center [711, 298] width 77 height 13
click at [715, 319] on div "Yes" at bounding box center [731, 315] width 157 height 21
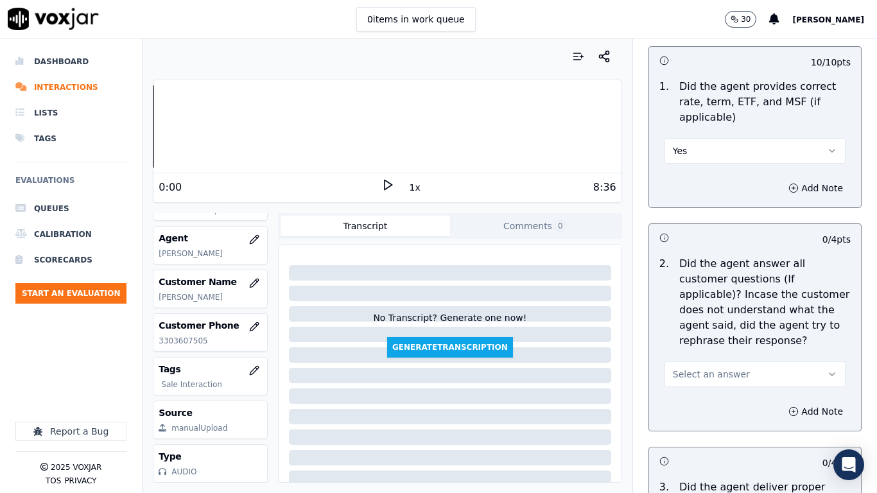
scroll to position [2182, 0]
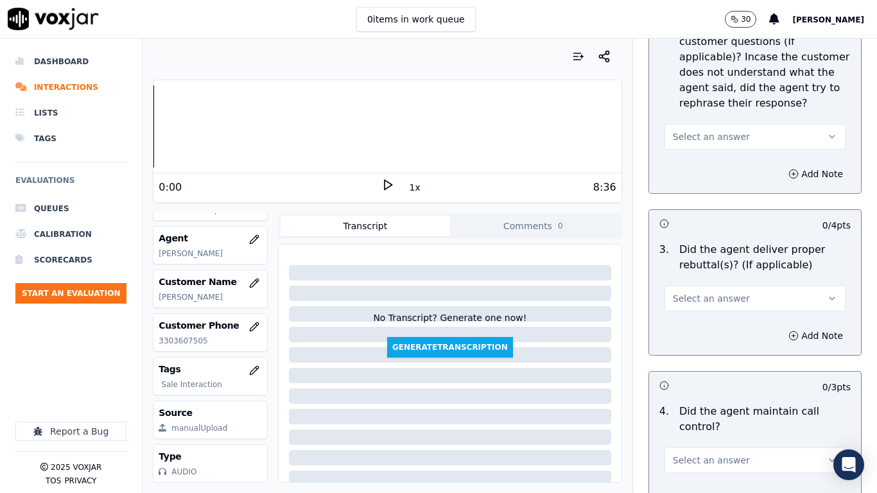
click at [691, 130] on span "Select an answer" at bounding box center [711, 136] width 77 height 13
drag, startPoint x: 691, startPoint y: 156, endPoint x: 734, endPoint y: 277, distance: 128.5
click at [691, 157] on div "Yes" at bounding box center [731, 154] width 157 height 21
click at [730, 286] on button "Select an answer" at bounding box center [754, 299] width 181 height 26
click at [722, 318] on div "Yes" at bounding box center [731, 315] width 157 height 21
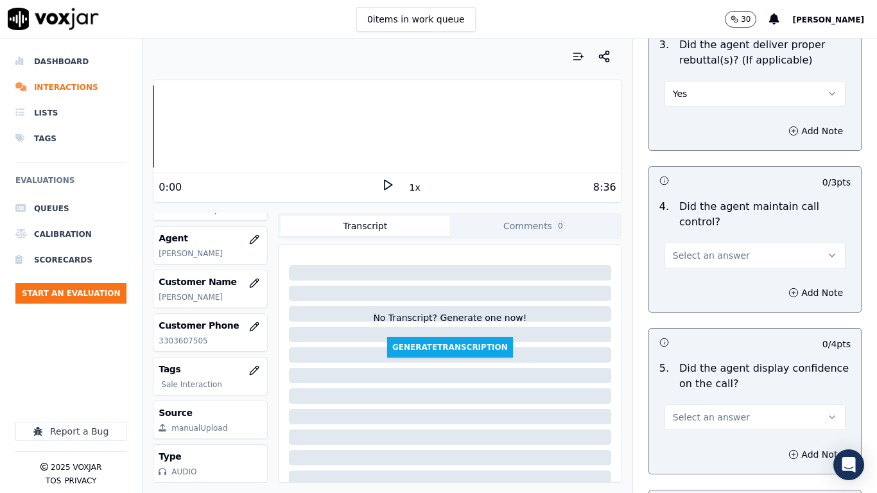
scroll to position [2631, 0]
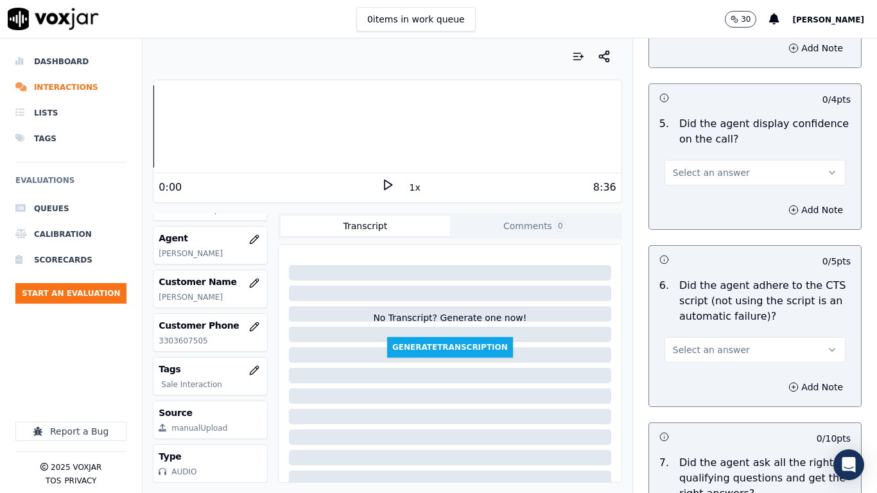
click at [701, 166] on span "Select an answer" at bounding box center [711, 172] width 77 height 13
click at [692, 191] on div "Yes" at bounding box center [731, 190] width 157 height 21
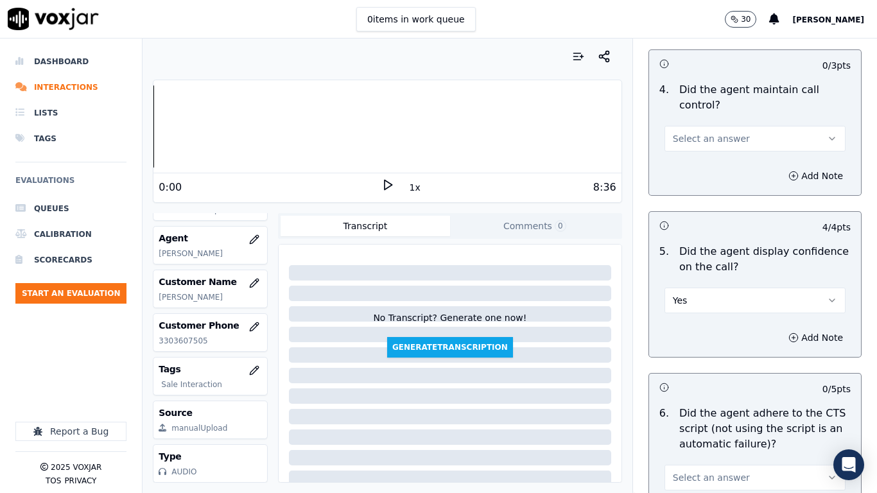
scroll to position [2503, 0]
click at [702, 133] on span "Select an answer" at bounding box center [711, 139] width 77 height 13
click at [696, 157] on div "Yes" at bounding box center [731, 156] width 157 height 21
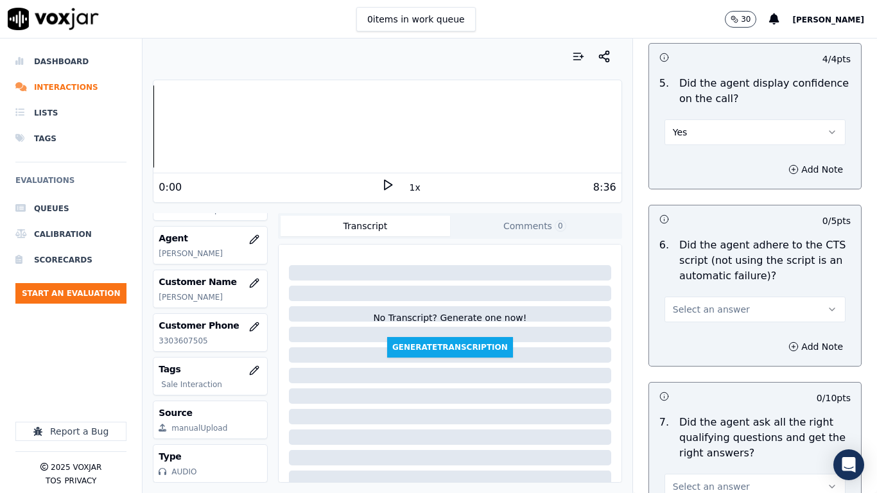
scroll to position [2824, 0]
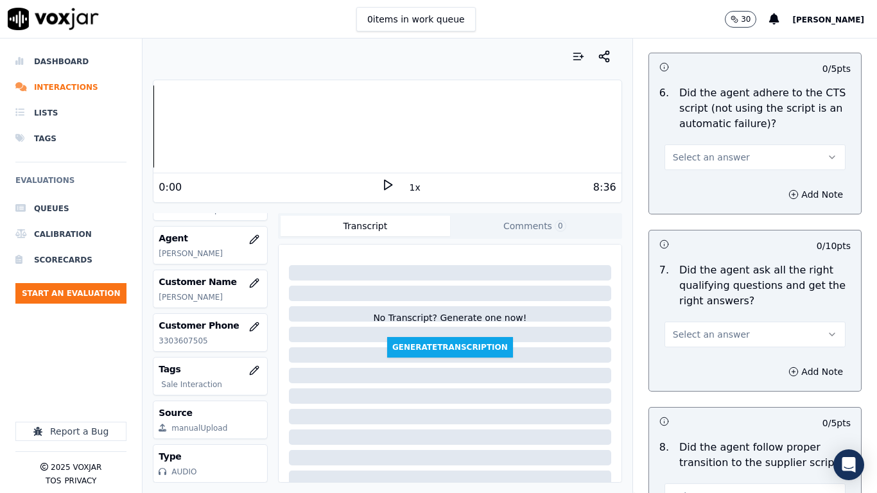
click at [690, 151] on span "Select an answer" at bounding box center [711, 157] width 77 height 13
click at [690, 169] on div "Yes" at bounding box center [731, 174] width 157 height 21
click at [732, 322] on button "Select an answer" at bounding box center [754, 335] width 181 height 26
click at [716, 356] on div "Yes" at bounding box center [731, 351] width 157 height 21
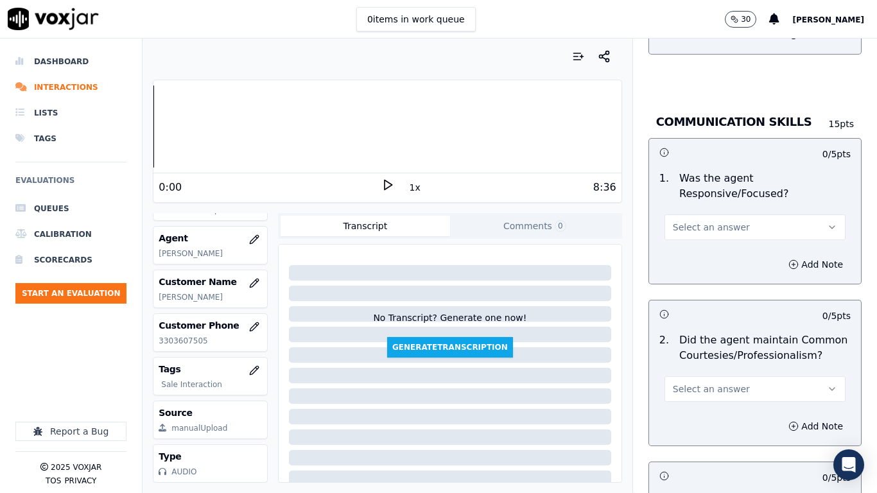
scroll to position [3337, 0]
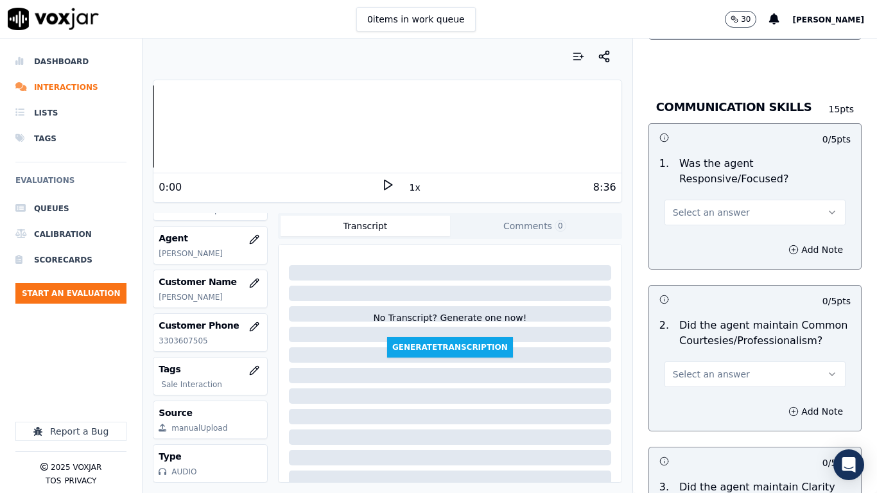
click at [708, 206] on span "Select an answer" at bounding box center [711, 212] width 77 height 13
click at [709, 229] on div "Yes" at bounding box center [731, 229] width 157 height 21
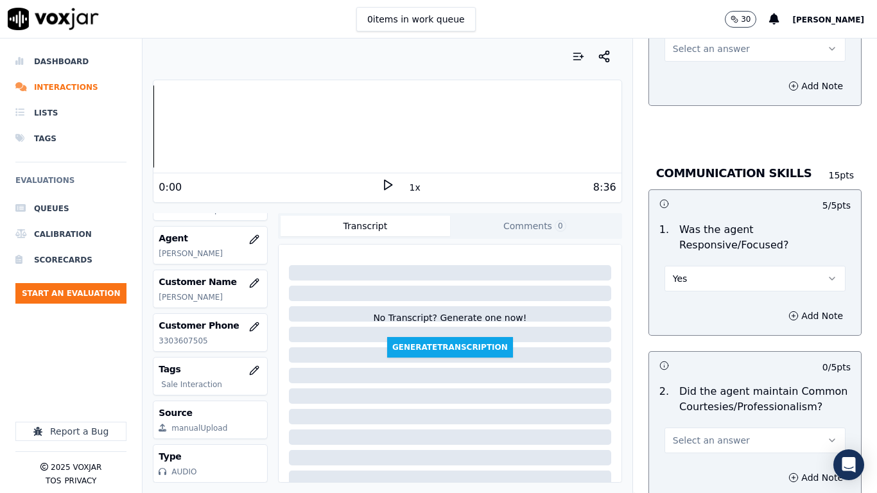
scroll to position [3209, 0]
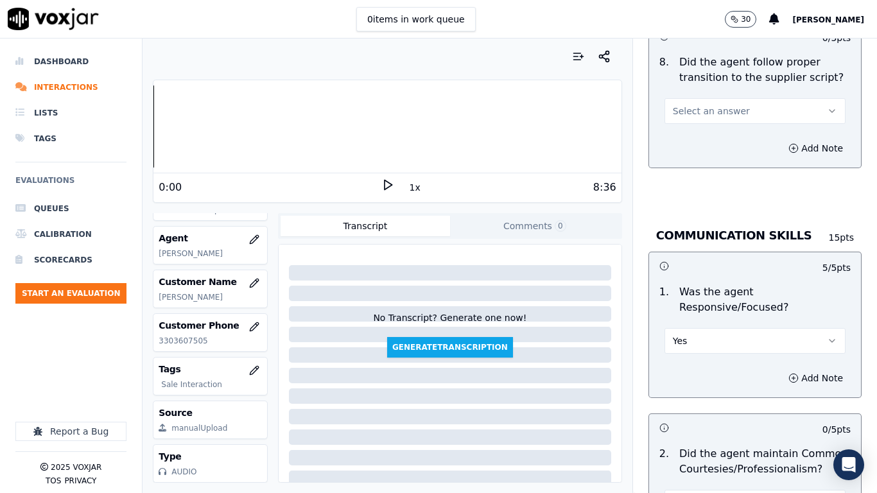
click at [712, 105] on span "Select an answer" at bounding box center [711, 111] width 77 height 13
click at [714, 126] on div "Yes" at bounding box center [731, 128] width 157 height 21
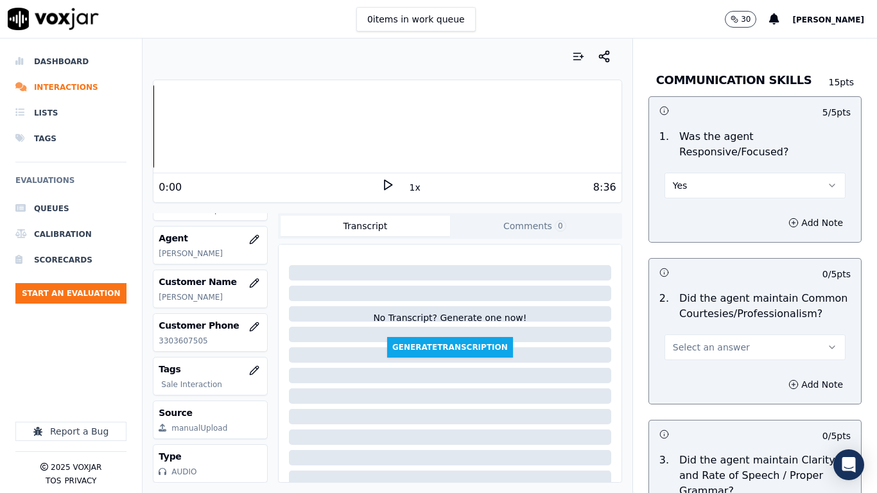
scroll to position [3530, 0]
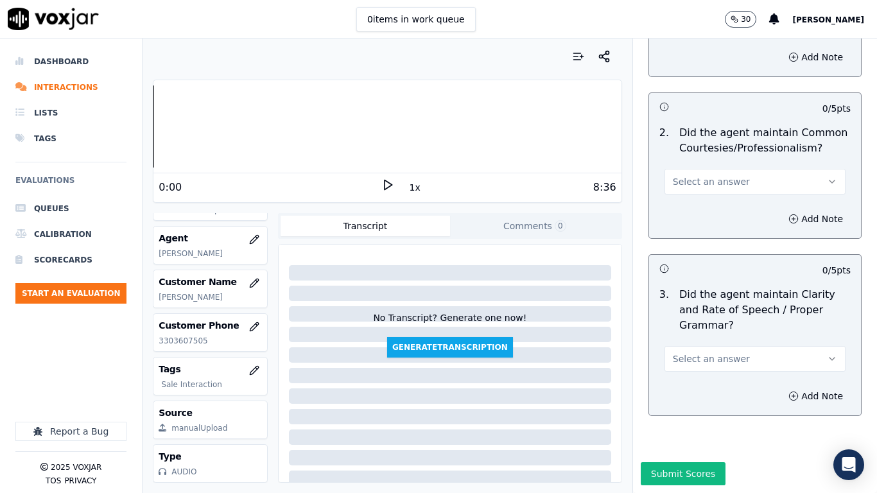
click at [702, 175] on span "Select an answer" at bounding box center [711, 181] width 77 height 13
click at [700, 199] on div "Yes" at bounding box center [731, 199] width 157 height 21
click at [691, 352] on span "Select an answer" at bounding box center [711, 358] width 77 height 13
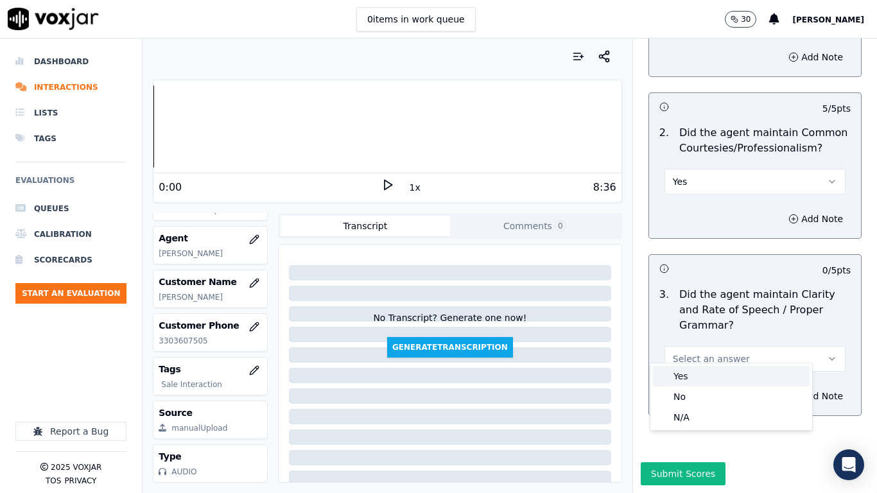
click at [691, 381] on div "Yes" at bounding box center [731, 376] width 157 height 21
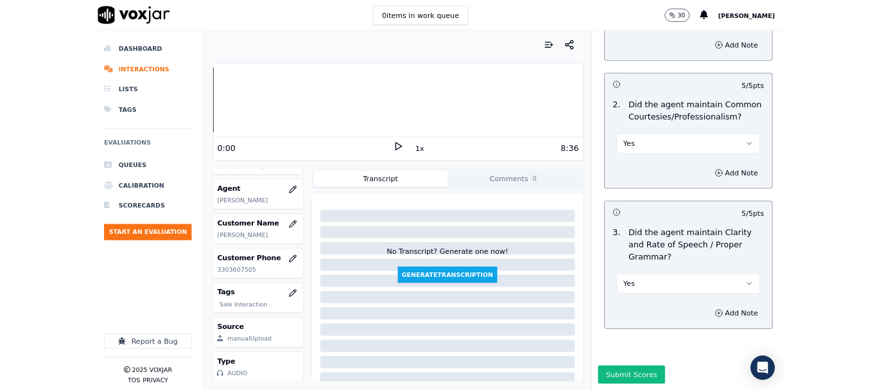
scroll to position [3551, 0]
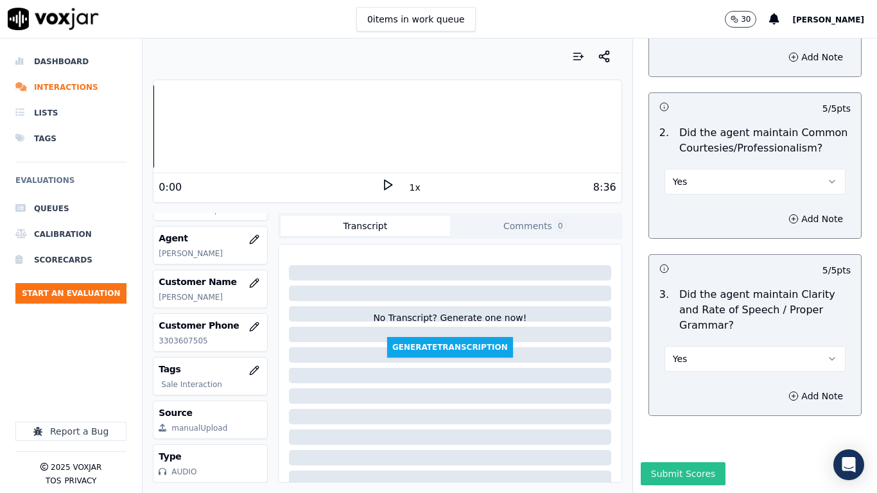
click at [668, 389] on button "Submit Scores" at bounding box center [682, 473] width 85 height 23
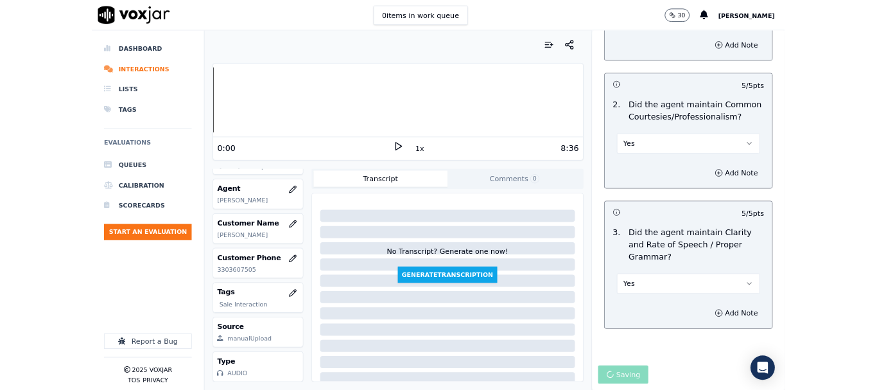
scroll to position [193, 0]
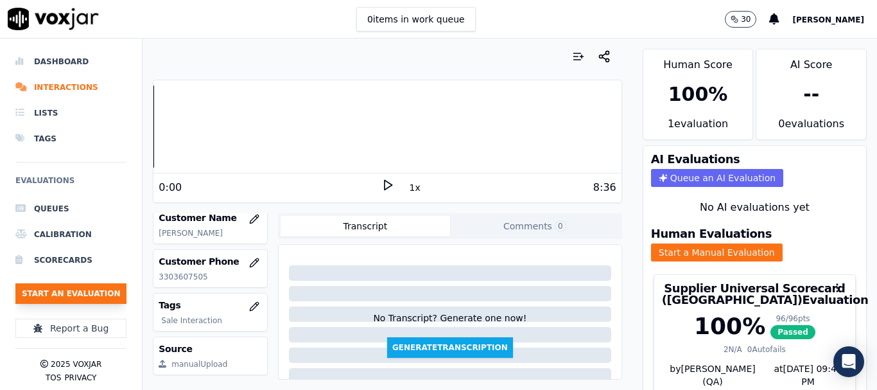
click at [90, 289] on button "Start an Evaluation" at bounding box center [70, 293] width 111 height 21
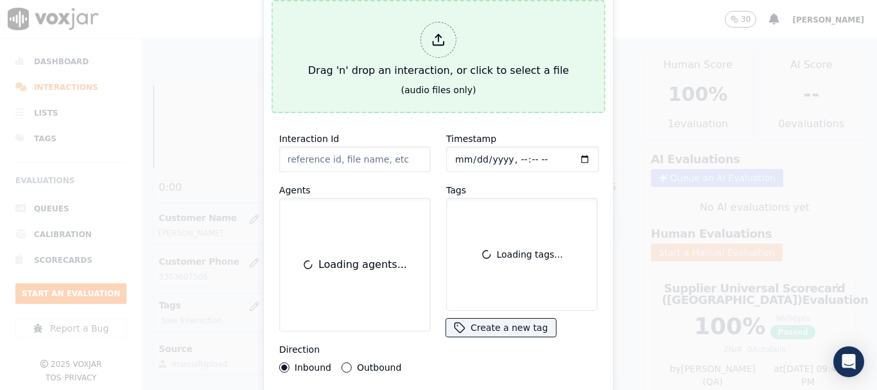
click at [340, 64] on div "Drag 'n' drop an interaction, or click to select a file" at bounding box center [438, 50] width 271 height 67
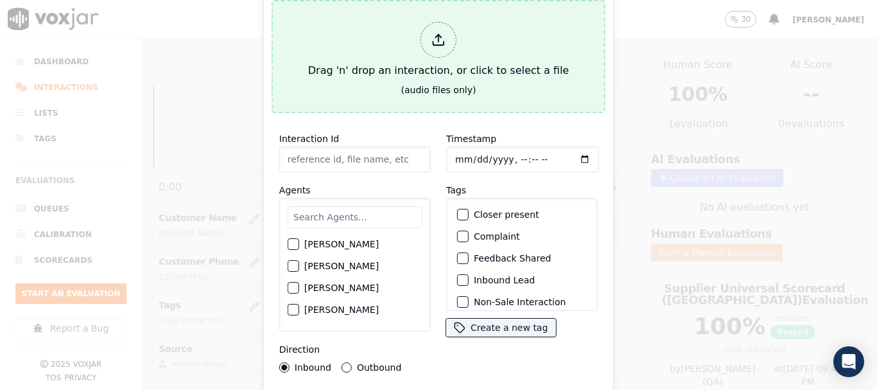
type input "20250917-170201_4193058472-all.mp3"
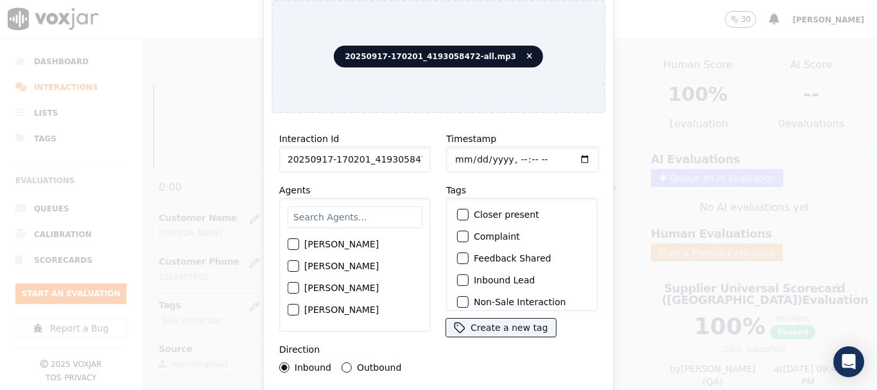
click at [339, 217] on input "text" at bounding box center [355, 217] width 135 height 22
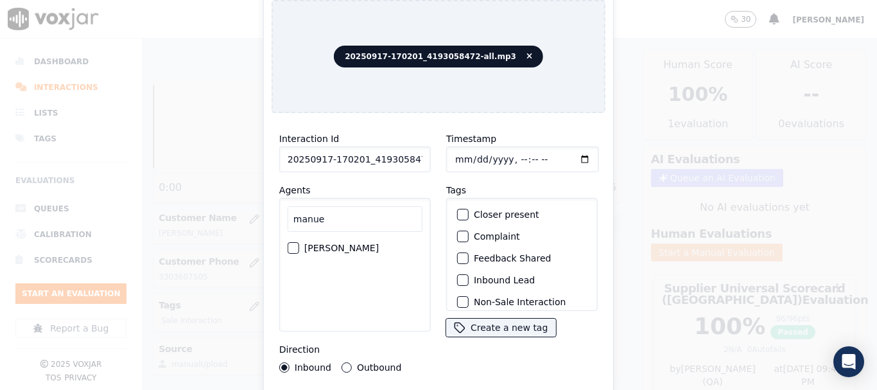
type input "manue"
click at [354, 243] on label "[PERSON_NAME]" at bounding box center [341, 247] width 74 height 9
click at [299, 242] on button "[PERSON_NAME]" at bounding box center [294, 248] width 12 height 12
click at [456, 155] on input "Timestamp" at bounding box center [522, 159] width 153 height 26
type input "[DATE]T16:19"
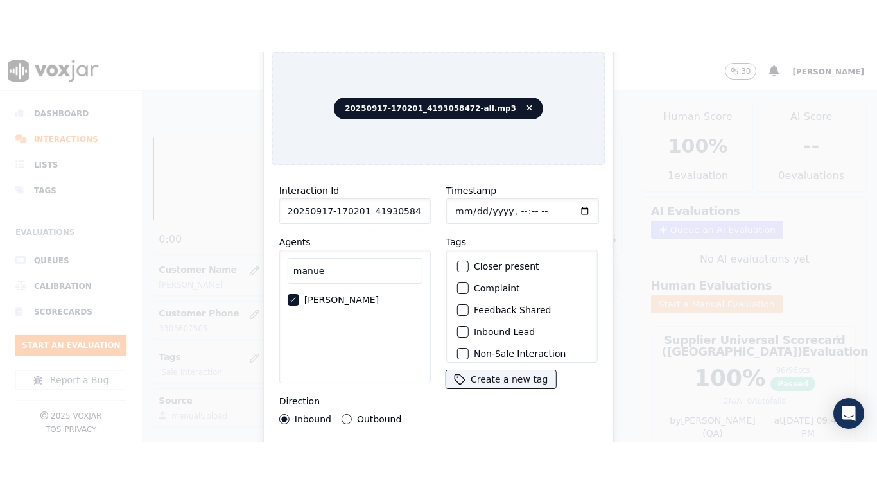
scroll to position [112, 0]
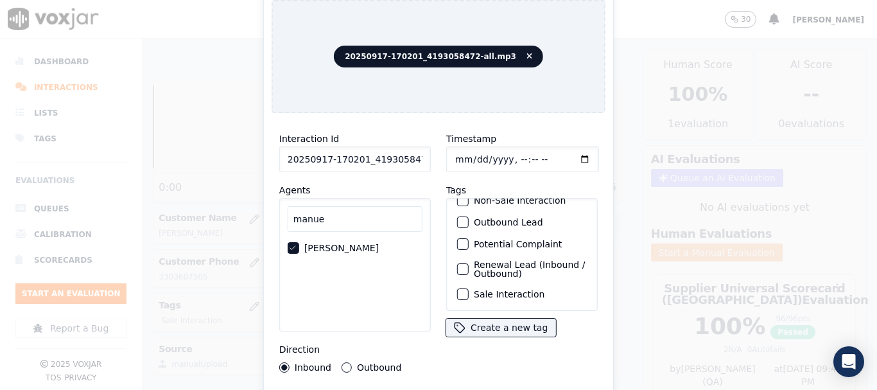
click at [490, 289] on label "Sale Interaction" at bounding box center [509, 293] width 71 height 9
click at [469, 288] on button "Sale Interaction" at bounding box center [463, 294] width 12 height 12
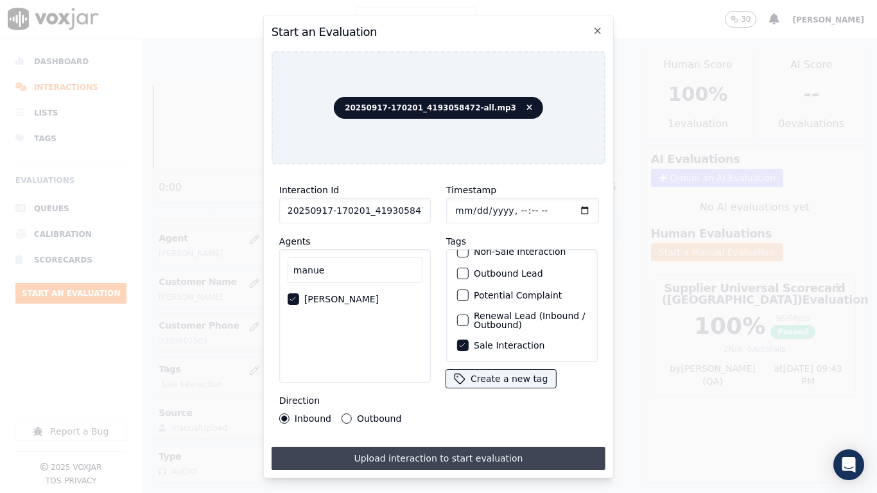
click at [493, 389] on button "Upload interaction to start evaluation" at bounding box center [438, 458] width 334 height 23
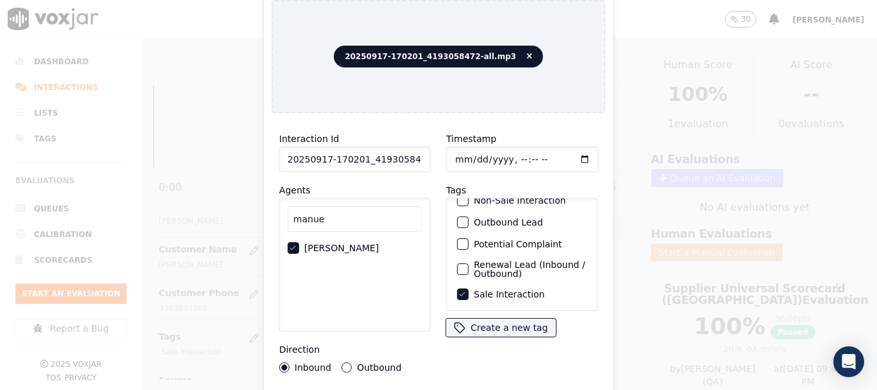
scroll to position [193, 0]
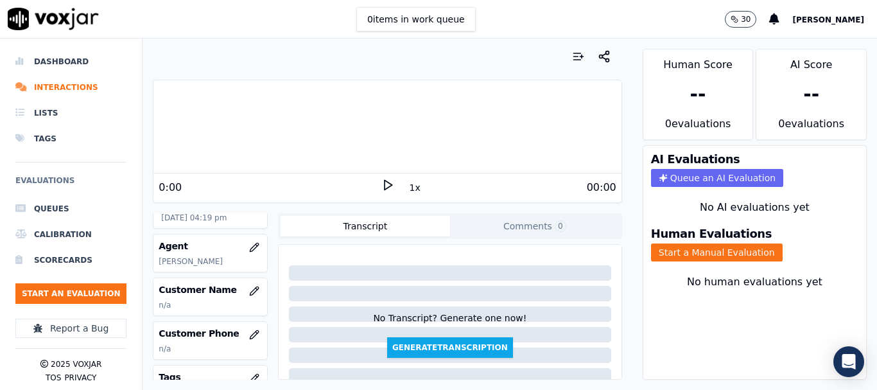
scroll to position [128, 0]
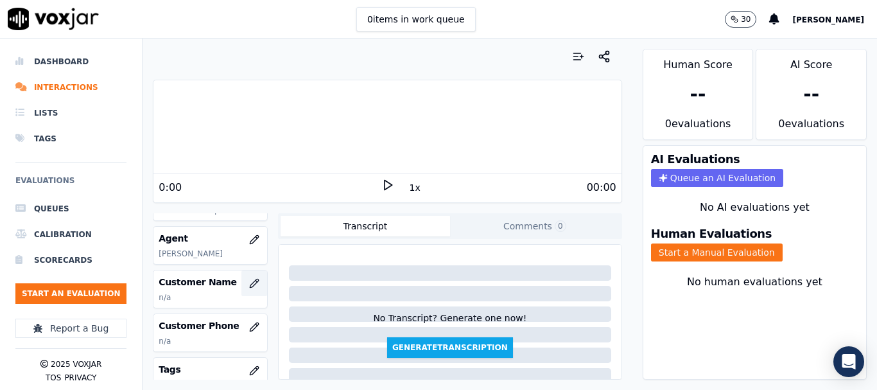
click at [250, 284] on icon "button" at bounding box center [254, 283] width 8 height 8
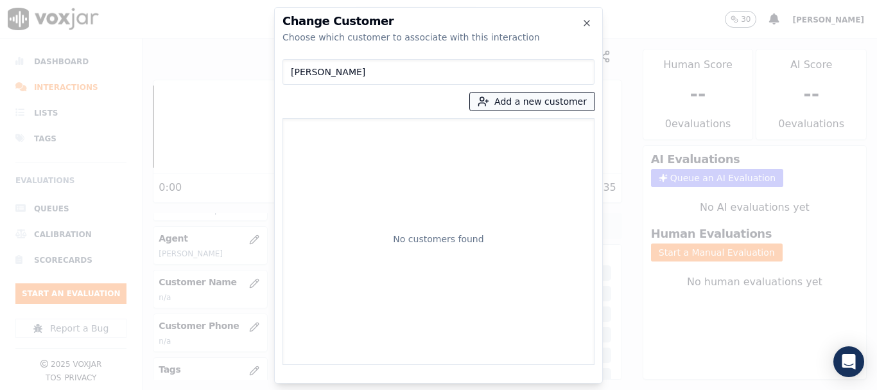
type input "[PERSON_NAME]"
click at [503, 99] on button "Add a new customer" at bounding box center [532, 101] width 125 height 18
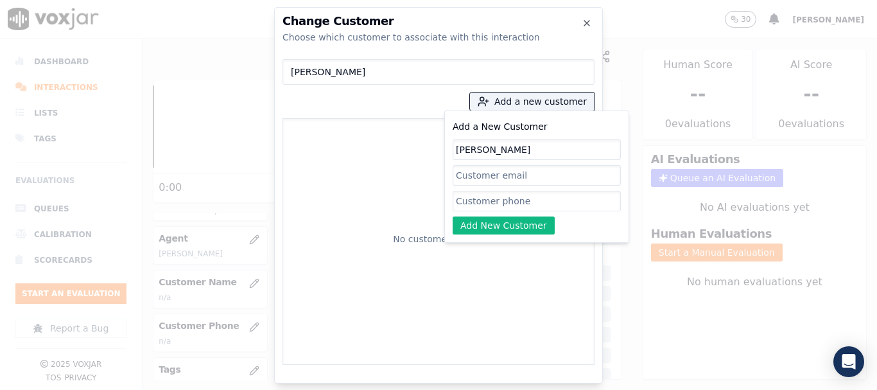
type input "[PERSON_NAME]"
drag, startPoint x: 499, startPoint y: 198, endPoint x: 467, endPoint y: 162, distance: 47.8
click at [499, 198] on input "Add a New Customer" at bounding box center [536, 201] width 168 height 21
paste input "4193058472"
type input "4193058472"
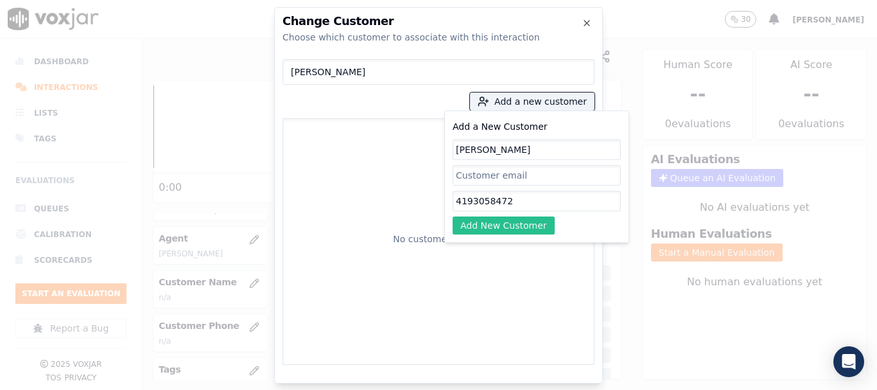
click at [506, 231] on button "Add New Customer" at bounding box center [503, 225] width 102 height 18
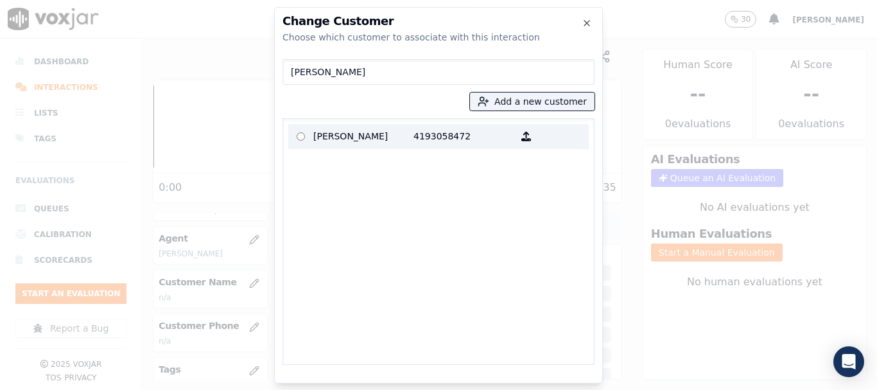
click at [322, 139] on p "[PERSON_NAME]" at bounding box center [363, 136] width 100 height 20
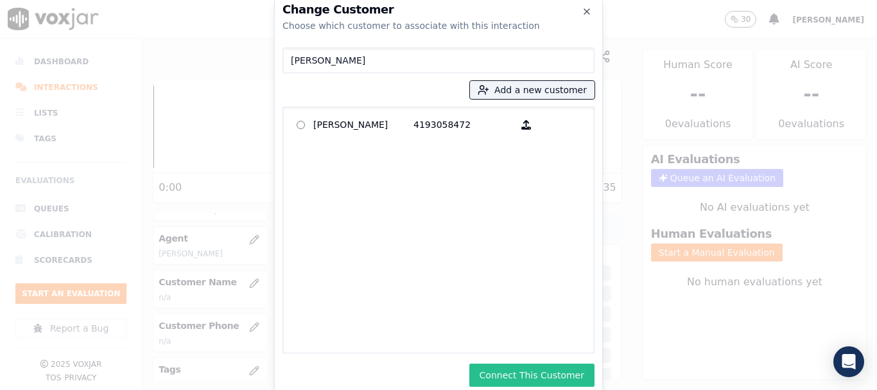
click at [559, 375] on button "Connect This Customer" at bounding box center [531, 374] width 125 height 23
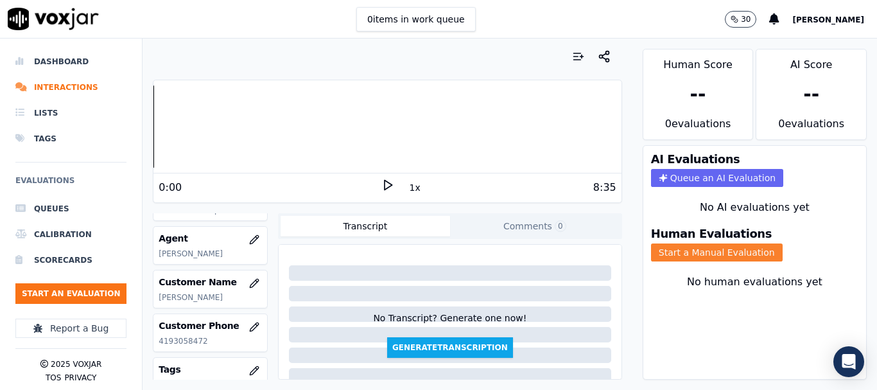
click at [671, 251] on button "Start a Manual Evaluation" at bounding box center [717, 252] width 132 height 18
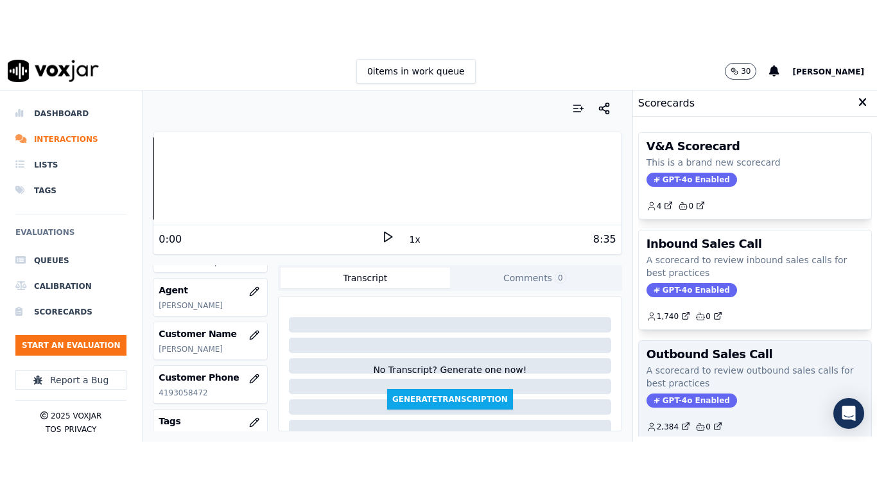
scroll to position [284, 0]
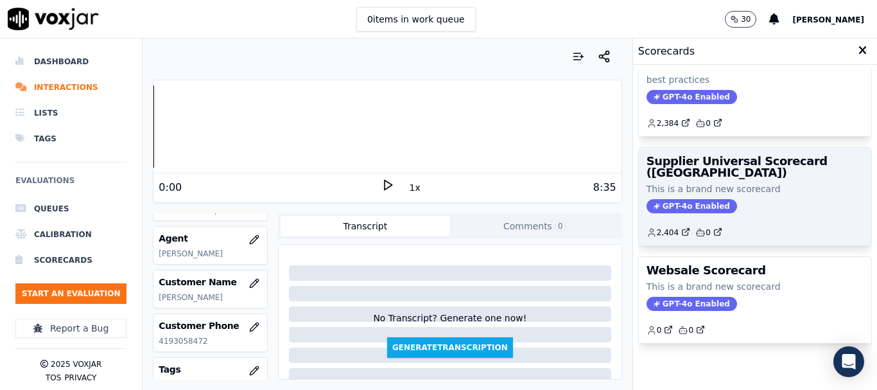
click at [686, 199] on span "GPT-4o Enabled" at bounding box center [691, 206] width 90 height 14
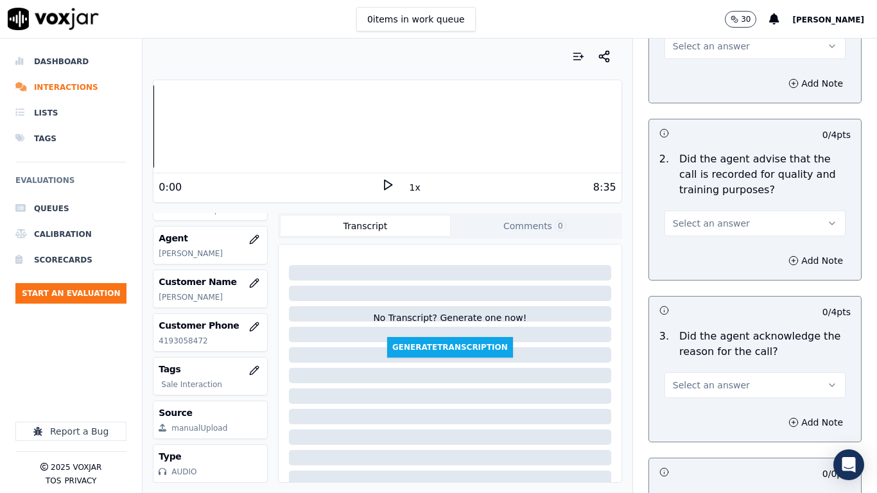
scroll to position [193, 0]
drag, startPoint x: 717, startPoint y: 45, endPoint x: 717, endPoint y: 54, distance: 9.0
click at [717, 45] on span "Select an answer" at bounding box center [711, 45] width 77 height 13
click at [714, 73] on div "Yes" at bounding box center [731, 74] width 157 height 21
click at [723, 225] on span "Select an answer" at bounding box center [711, 222] width 77 height 13
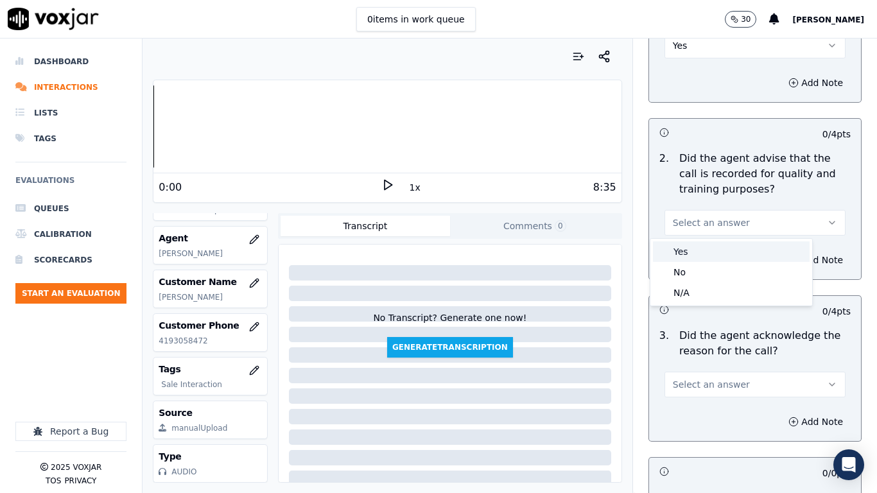
click at [714, 254] on div "Yes" at bounding box center [731, 251] width 157 height 21
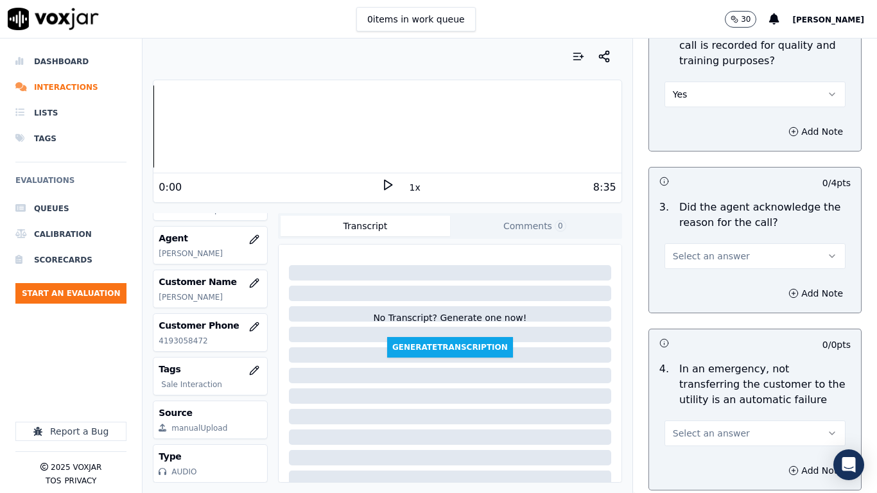
click at [727, 260] on button "Select an answer" at bounding box center [754, 256] width 181 height 26
click at [723, 283] on div "Yes" at bounding box center [731, 285] width 157 height 21
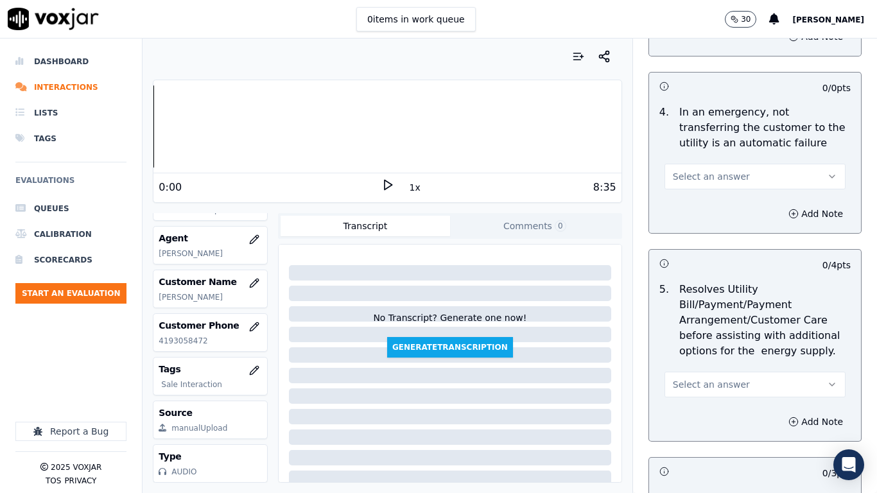
click at [709, 179] on span "Select an answer" at bounding box center [711, 176] width 77 height 13
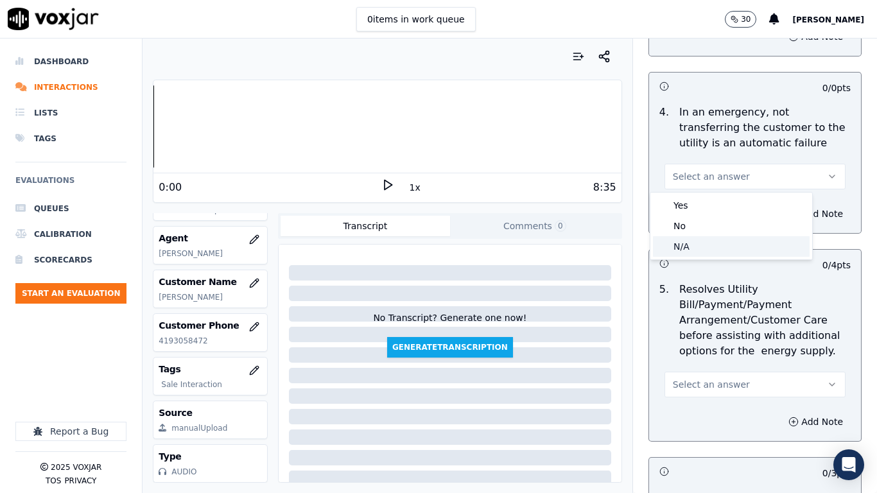
click at [709, 243] on div "N/A" at bounding box center [731, 246] width 157 height 21
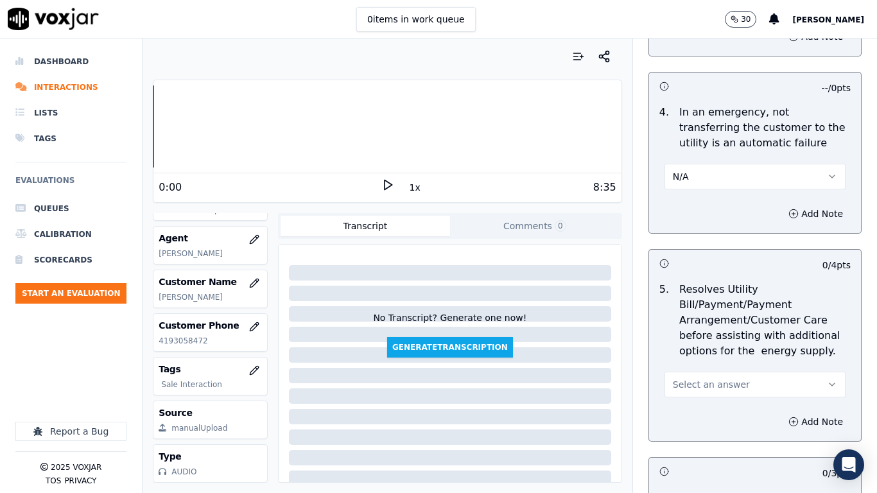
click at [718, 384] on span "Select an answer" at bounding box center [711, 384] width 77 height 13
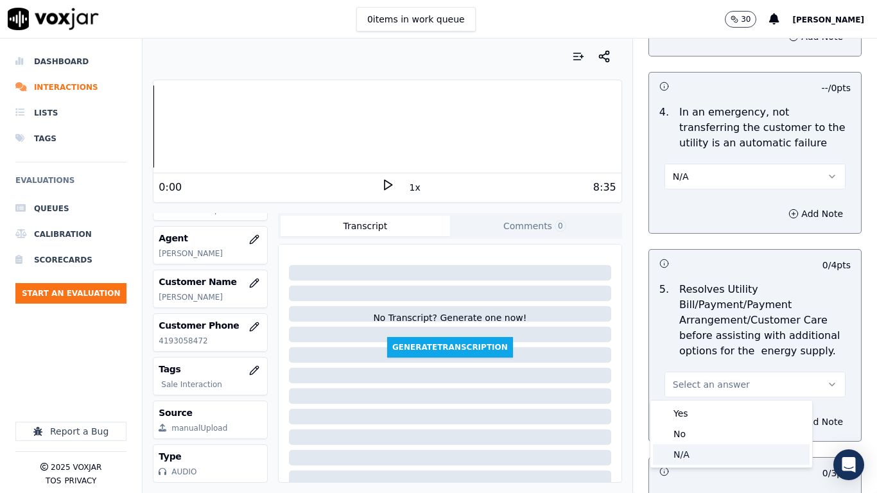
click at [702, 389] on div "N/A" at bounding box center [731, 454] width 157 height 21
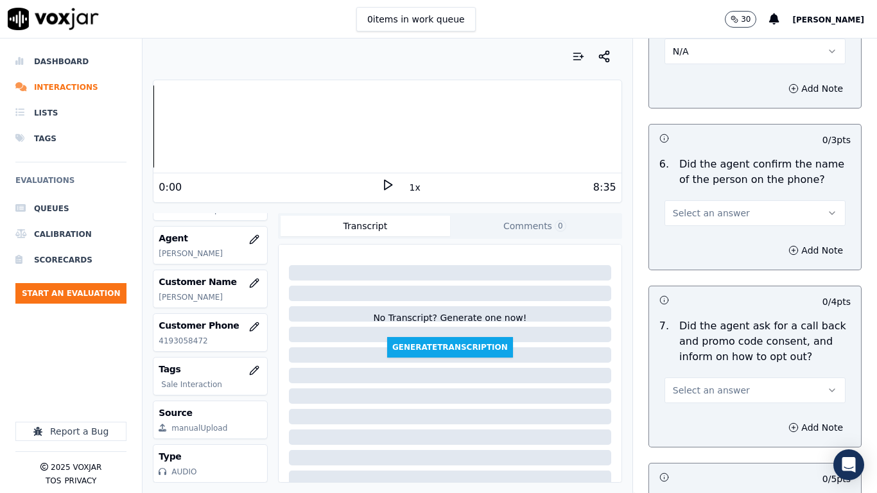
scroll to position [963, 0]
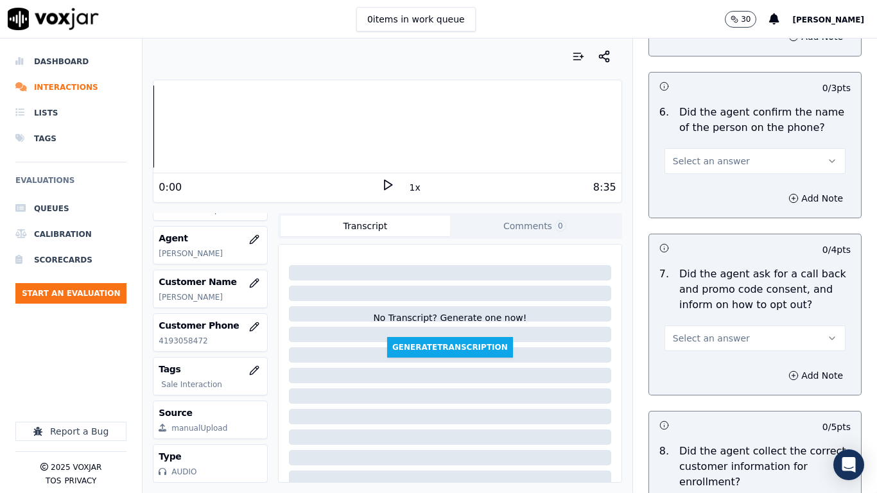
click at [703, 164] on span "Select an answer" at bounding box center [711, 161] width 77 height 13
click at [705, 189] on div "Yes" at bounding box center [731, 190] width 157 height 21
click at [723, 334] on span "Select an answer" at bounding box center [711, 338] width 77 height 13
click at [719, 361] on div "Yes" at bounding box center [731, 367] width 157 height 21
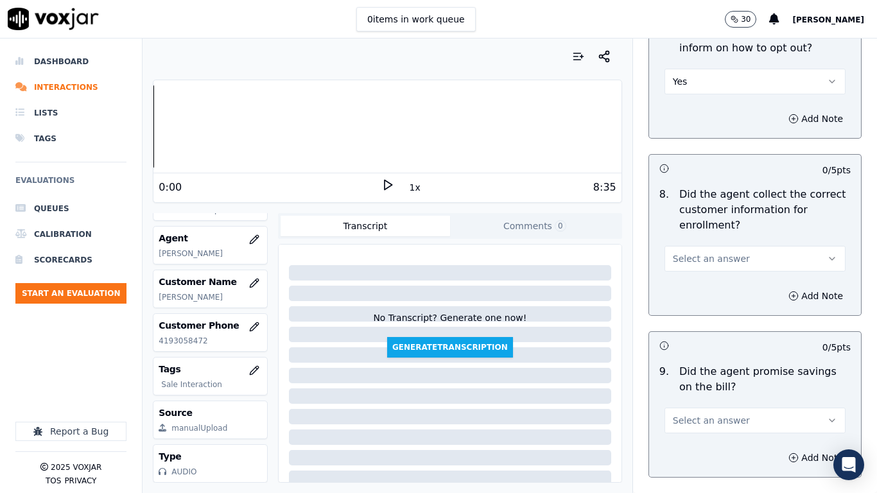
click at [708, 76] on button "Yes" at bounding box center [754, 82] width 181 height 26
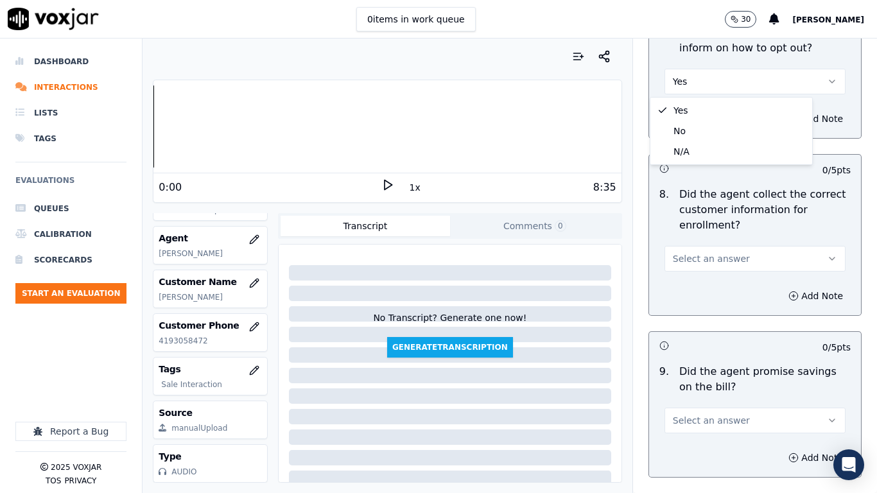
click at [722, 223] on p "Did the agent collect the correct customer information for enrollment?" at bounding box center [764, 210] width 171 height 46
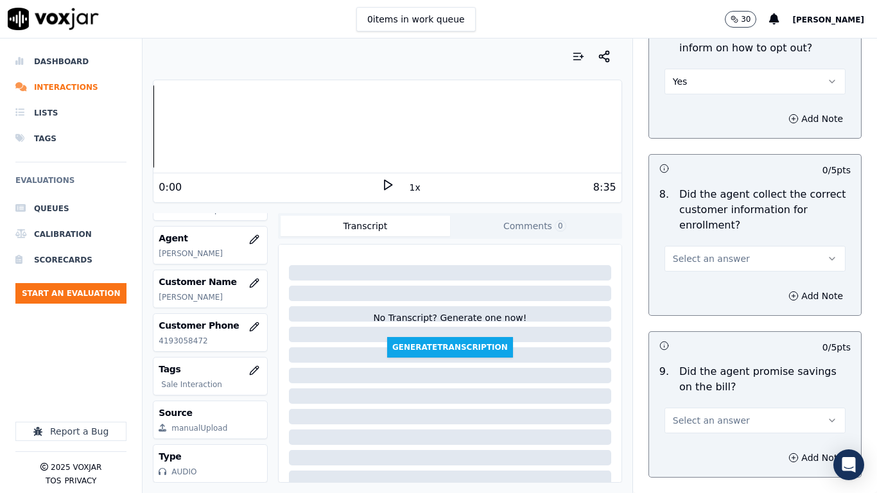
click at [728, 253] on button "Select an answer" at bounding box center [754, 259] width 181 height 26
click at [711, 313] on div "No" at bounding box center [731, 308] width 157 height 21
click at [784, 302] on button "Add Note" at bounding box center [815, 296] width 70 height 18
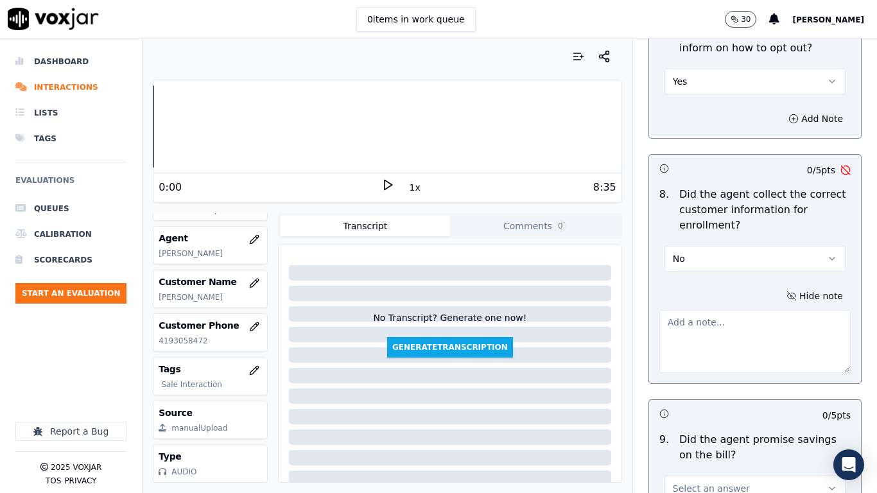
click at [723, 344] on textarea at bounding box center [754, 341] width 191 height 63
type textarea "C"
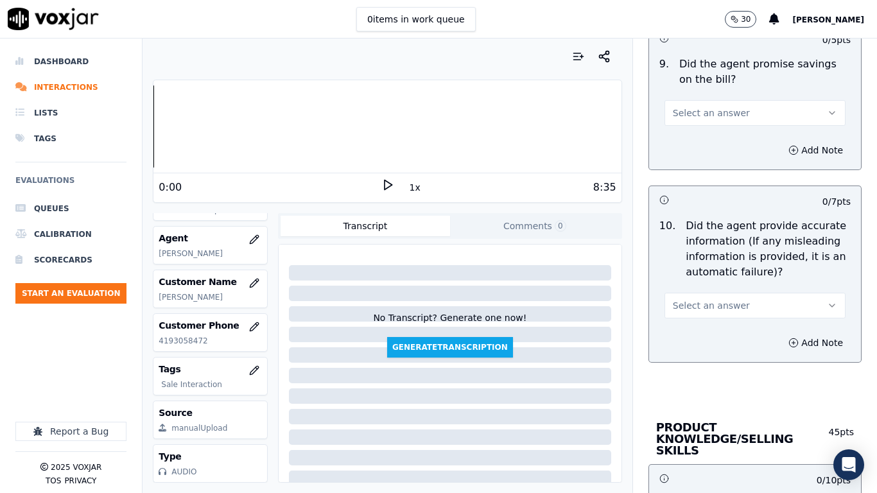
scroll to position [1604, 0]
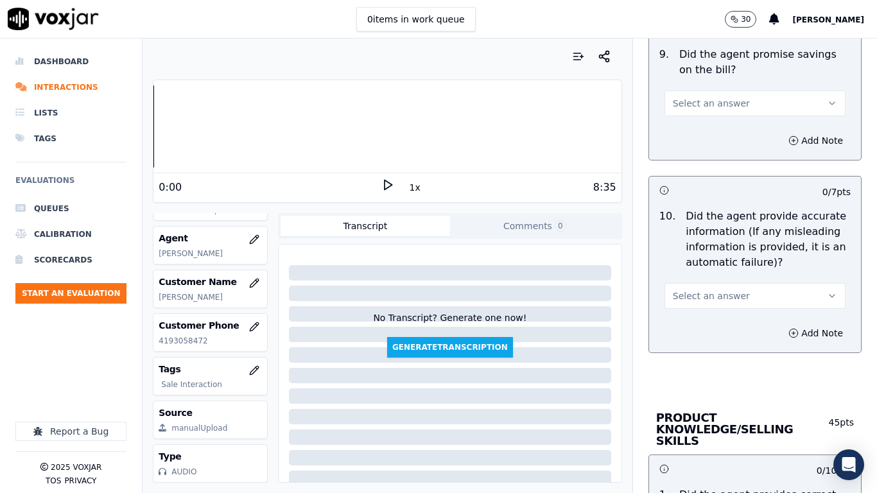
type textarea "The Acc no given by Cx was incorrect but agent just stated it himself & asked t…"
click at [689, 111] on button "Select an answer" at bounding box center [754, 103] width 181 height 26
click at [696, 132] on div "Yes" at bounding box center [731, 132] width 157 height 21
click at [715, 291] on span "Select an answer" at bounding box center [711, 295] width 77 height 13
click at [712, 330] on div "Yes" at bounding box center [731, 324] width 157 height 21
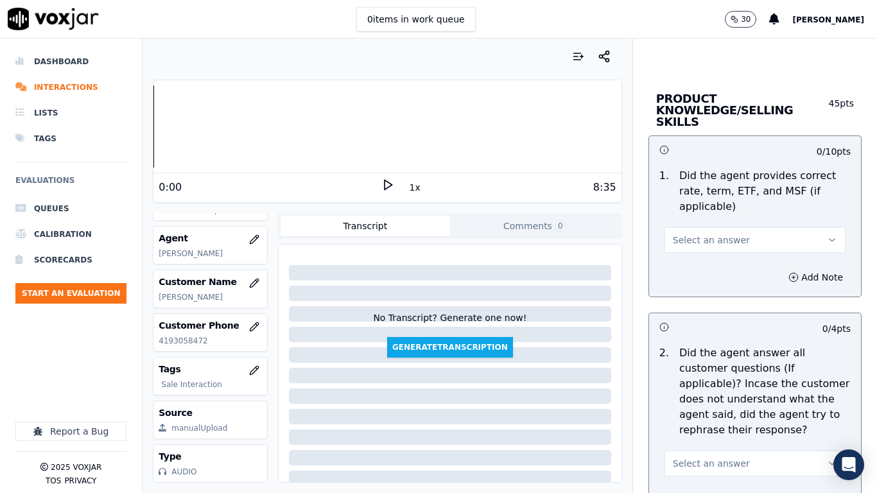
scroll to position [1925, 0]
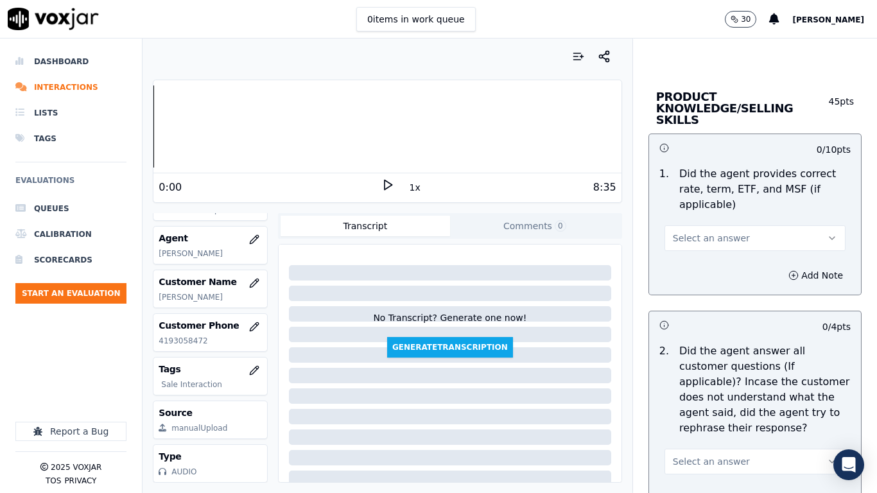
click at [705, 236] on button "Select an answer" at bounding box center [754, 238] width 181 height 26
click at [708, 271] on div "No" at bounding box center [731, 276] width 157 height 21
click at [699, 232] on button "No" at bounding box center [754, 238] width 181 height 26
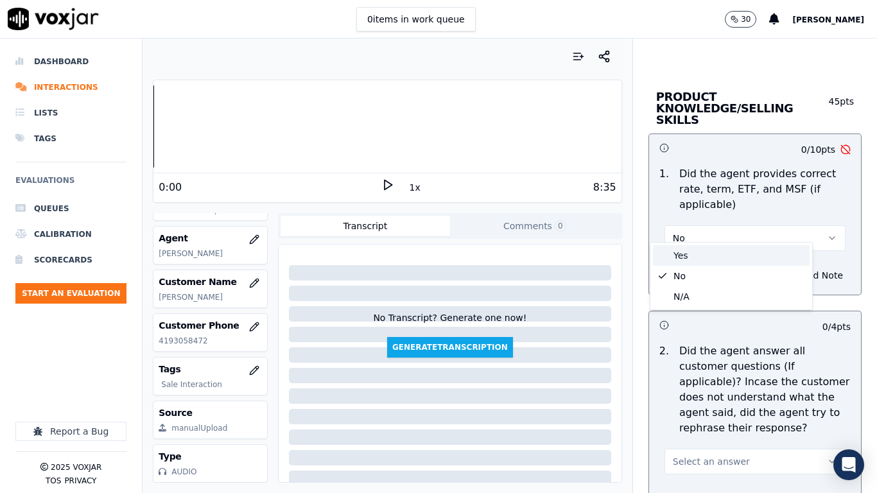
click at [700, 259] on div "Yes" at bounding box center [731, 255] width 157 height 21
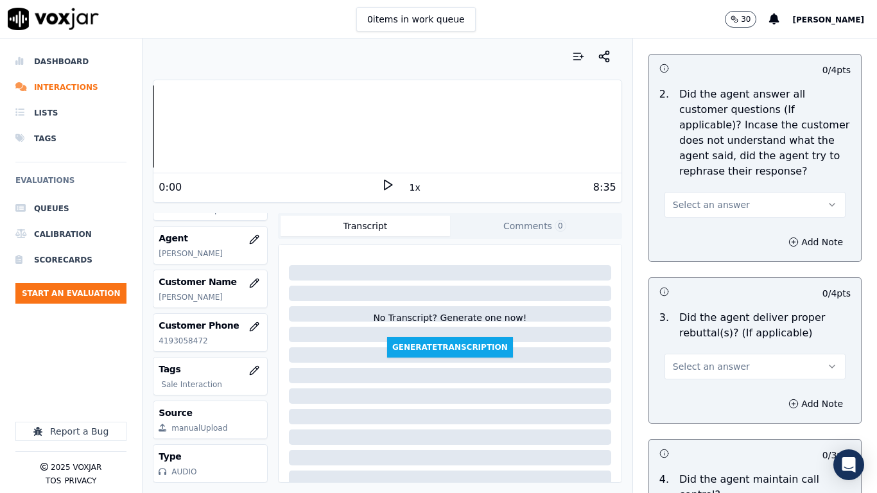
click at [708, 198] on span "Select an answer" at bounding box center [711, 204] width 77 height 13
click at [710, 228] on div "Yes" at bounding box center [731, 222] width 157 height 21
click at [726, 356] on button "Select an answer" at bounding box center [754, 367] width 181 height 26
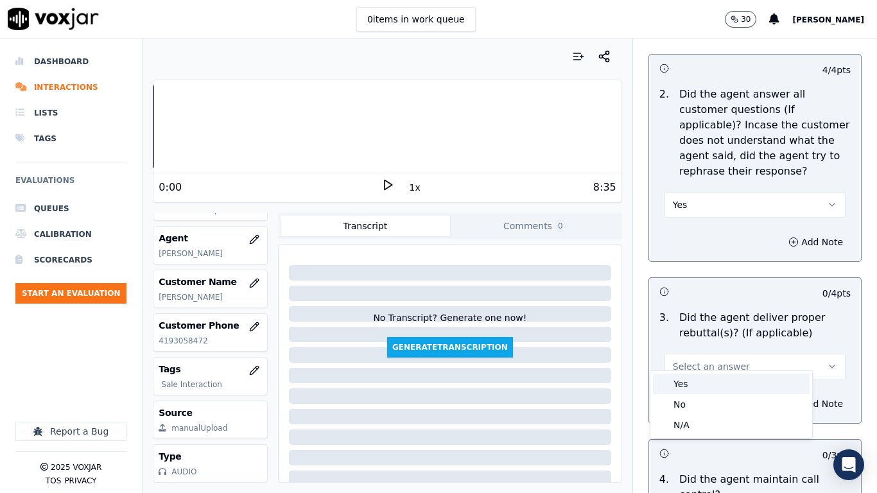
click at [726, 383] on div "Yes" at bounding box center [731, 384] width 157 height 21
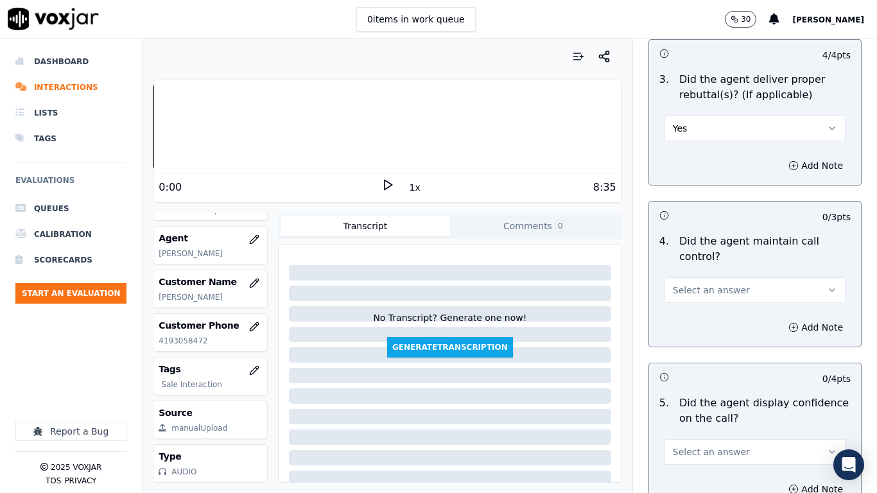
scroll to position [2631, 0]
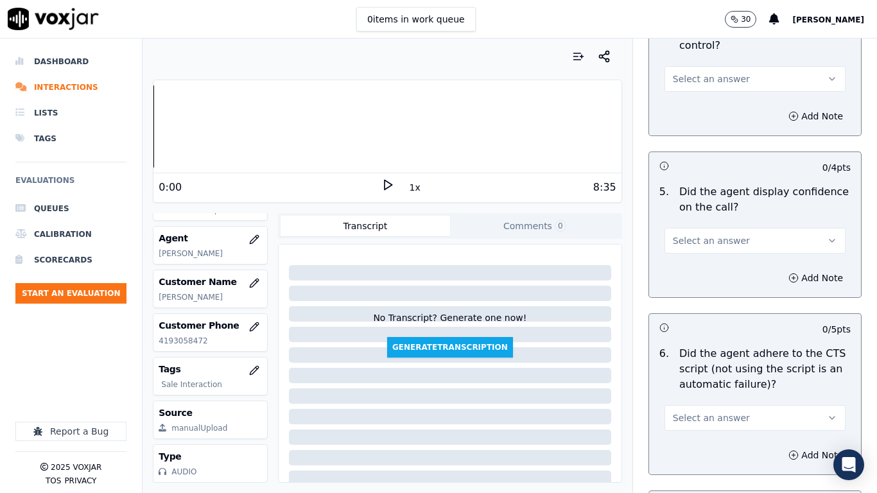
click at [710, 234] on span "Select an answer" at bounding box center [711, 240] width 77 height 13
click at [711, 259] on div "Yes" at bounding box center [731, 258] width 157 height 21
click at [696, 73] on span "Select an answer" at bounding box center [711, 79] width 77 height 13
click at [700, 98] on div "Yes" at bounding box center [731, 96] width 157 height 21
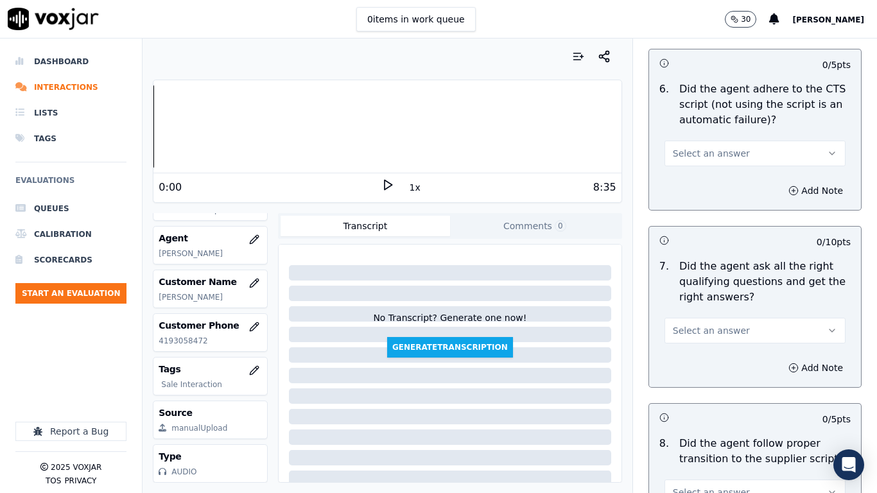
scroll to position [2888, 0]
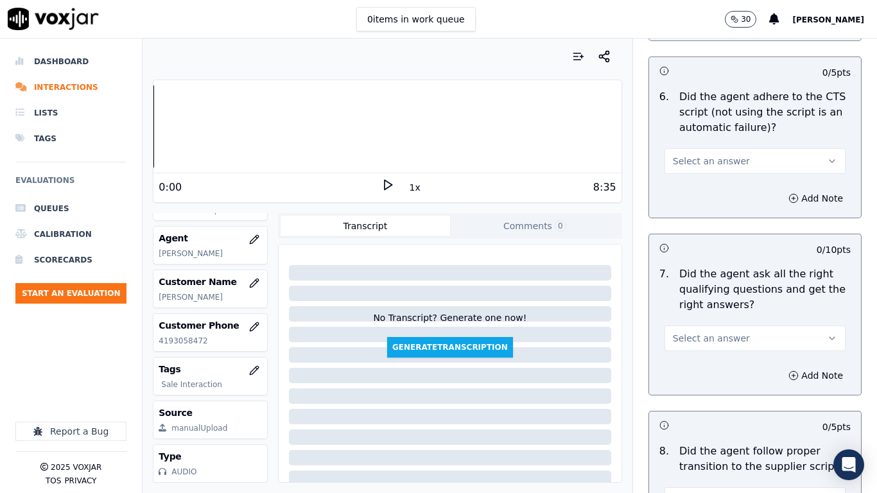
click at [700, 155] on span "Select an answer" at bounding box center [711, 161] width 77 height 13
click at [701, 187] on div "Yes" at bounding box center [731, 178] width 157 height 21
click at [725, 325] on button "Select an answer" at bounding box center [754, 338] width 181 height 26
click at [719, 361] on div "Yes" at bounding box center [731, 355] width 157 height 21
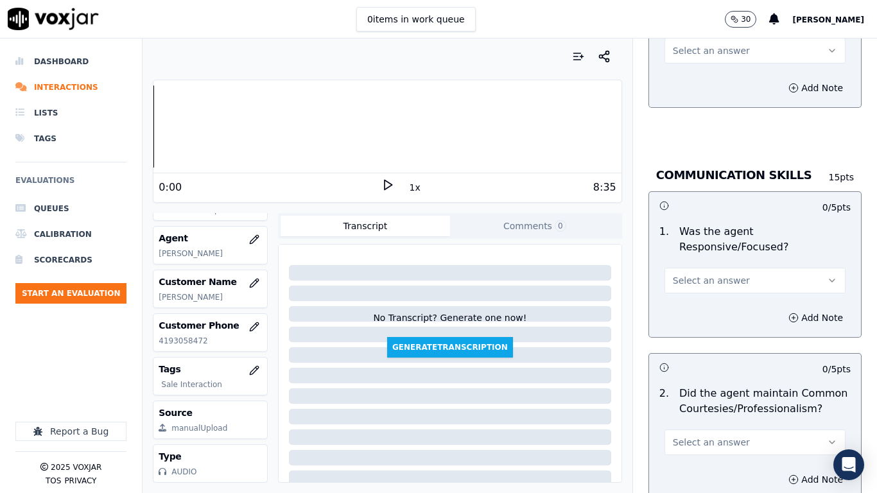
click at [685, 44] on span "Select an answer" at bounding box center [711, 50] width 77 height 13
click at [687, 71] on div "Yes" at bounding box center [731, 68] width 157 height 21
click at [716, 274] on span "Select an answer" at bounding box center [711, 280] width 77 height 13
click at [711, 305] on div "Yes" at bounding box center [731, 298] width 157 height 21
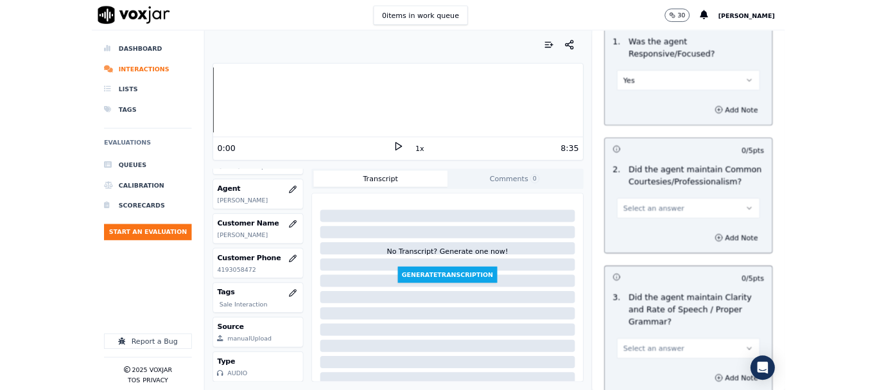
scroll to position [3619, 0]
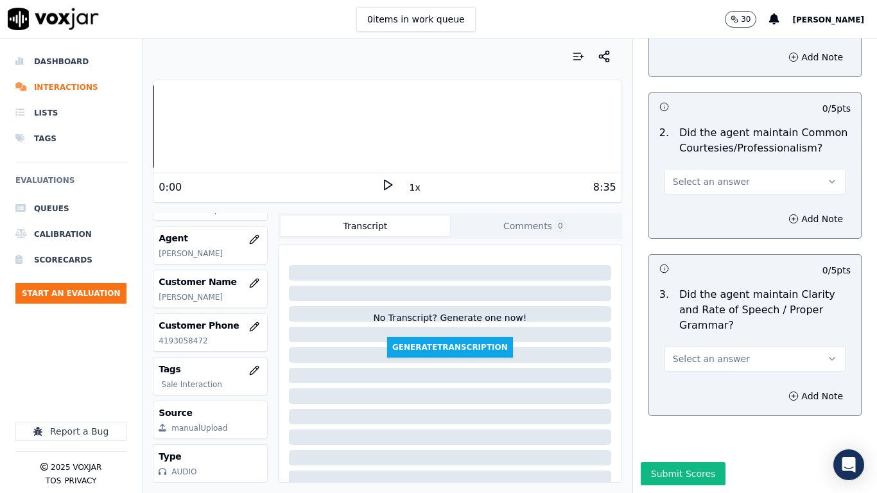
click at [689, 175] on span "Select an answer" at bounding box center [711, 181] width 77 height 13
click at [689, 180] on div "Yes" at bounding box center [731, 178] width 157 height 21
click at [700, 352] on span "Select an answer" at bounding box center [711, 358] width 77 height 13
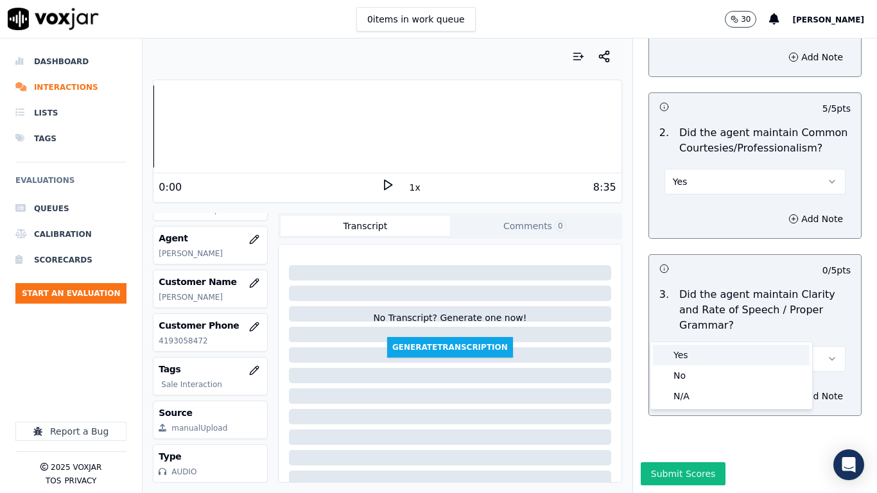
click at [698, 354] on div "Yes" at bounding box center [731, 355] width 157 height 21
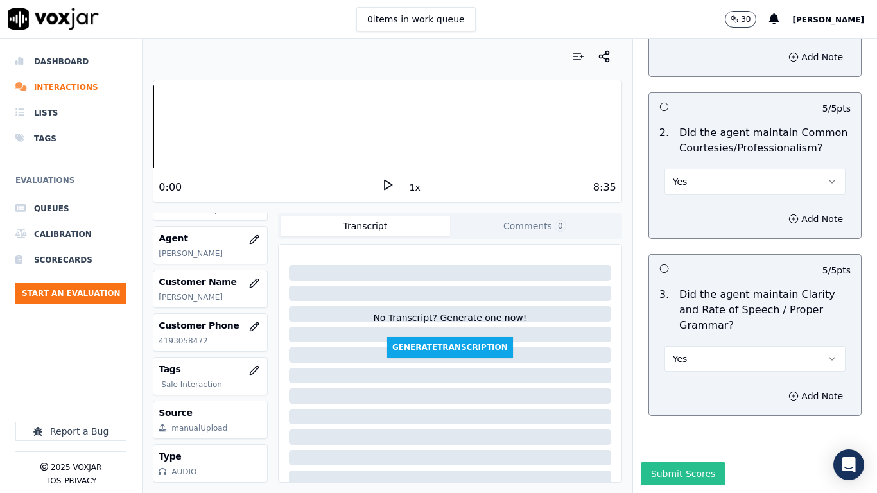
click at [690, 389] on button "Submit Scores" at bounding box center [682, 473] width 85 height 23
